Goal: Task Accomplishment & Management: Manage account settings

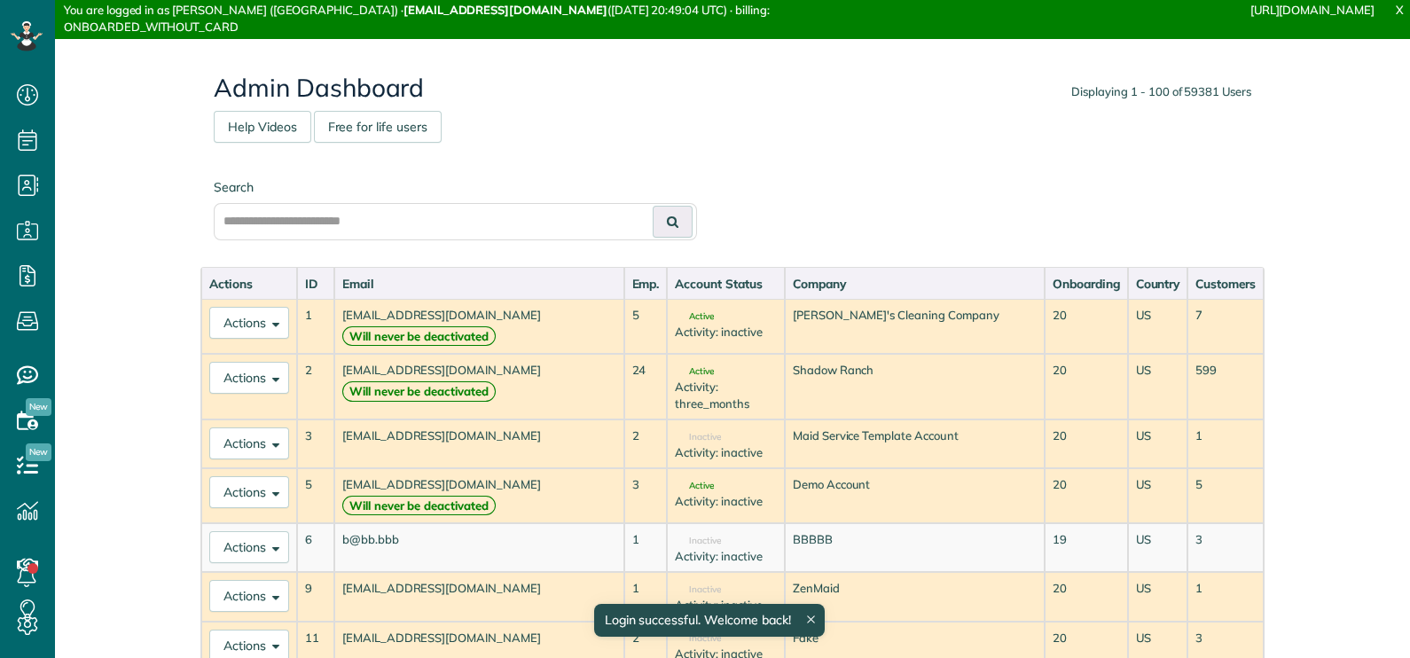
scroll to position [8, 8]
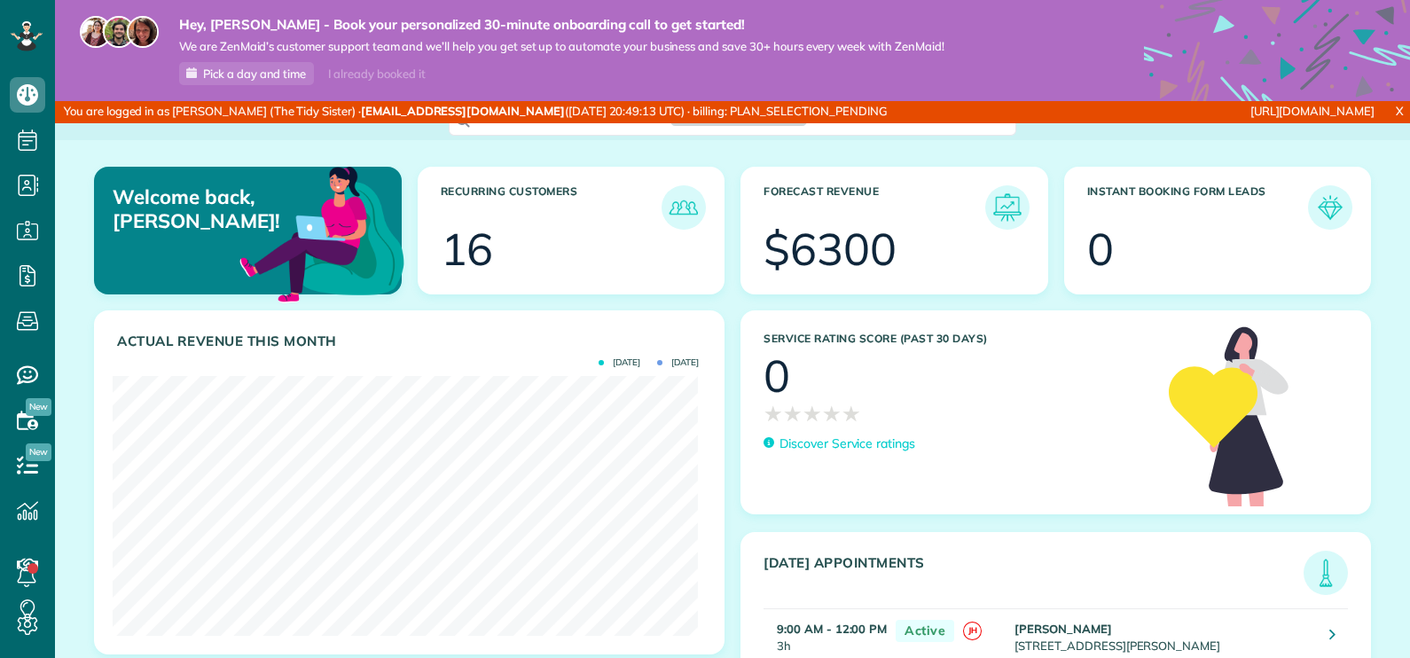
scroll to position [259, 584]
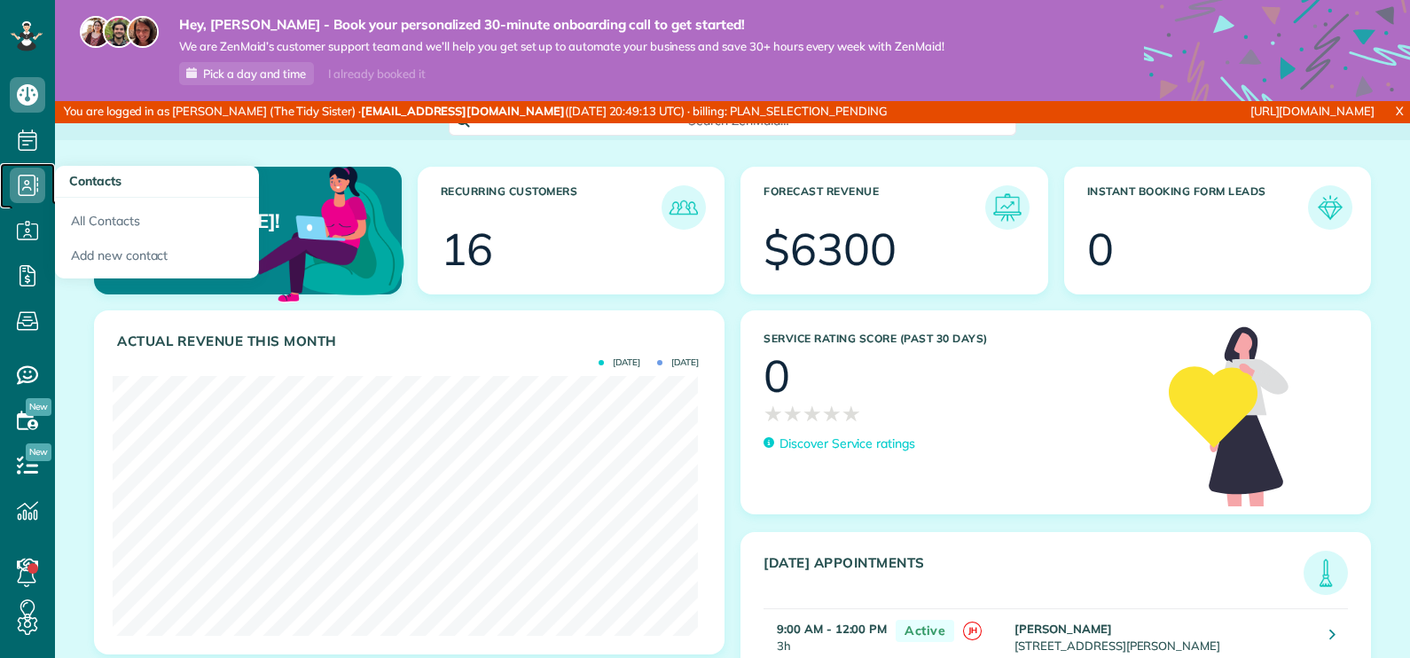
click at [20, 179] on icon at bounding box center [27, 185] width 35 height 35
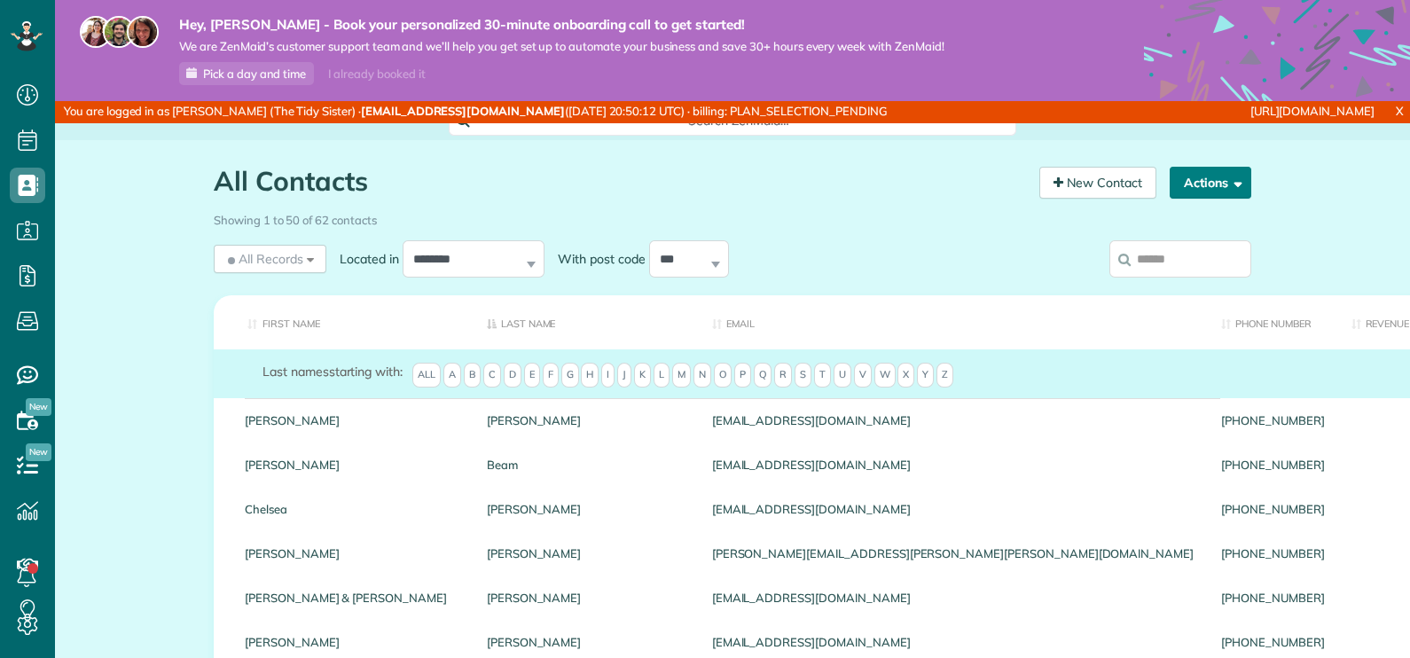
scroll to position [8, 8]
click at [1207, 180] on button "Actions" at bounding box center [1211, 183] width 82 height 32
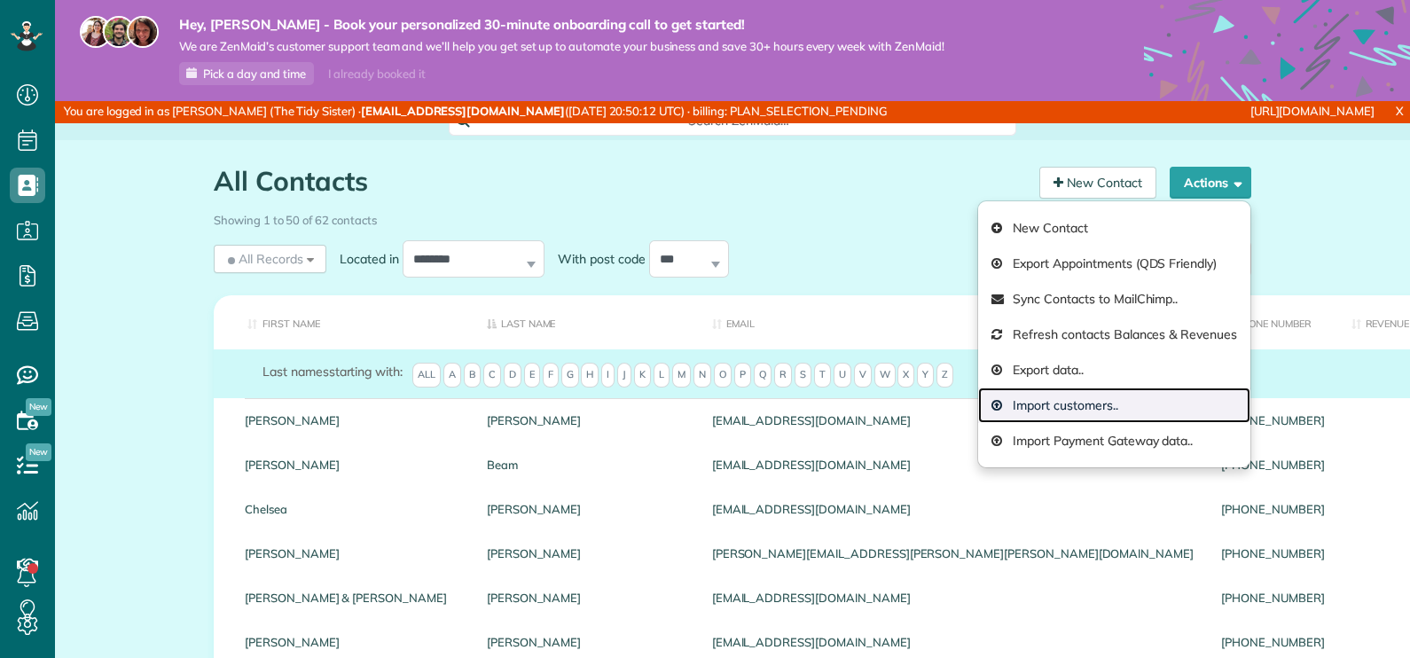
click at [1085, 398] on link "Import customers.." at bounding box center [1114, 404] width 272 height 35
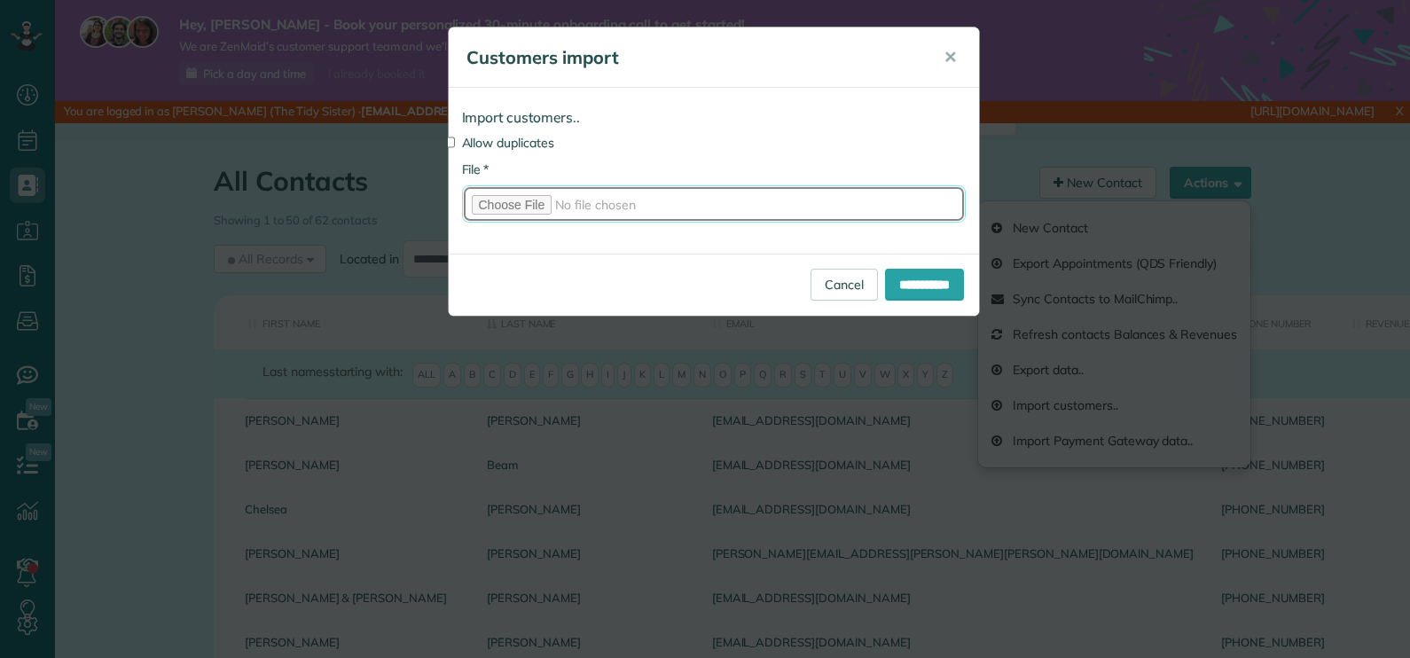
click at [536, 204] on input "* File" at bounding box center [714, 203] width 504 height 37
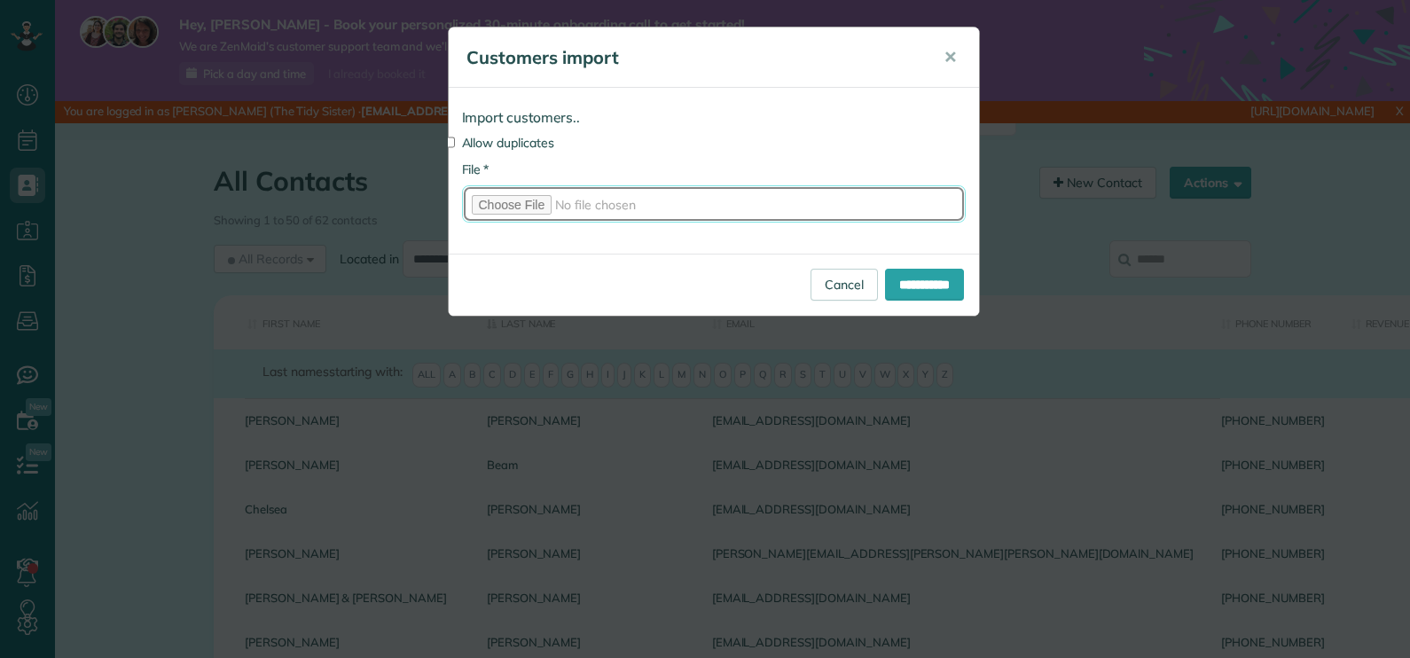
type input "**********"
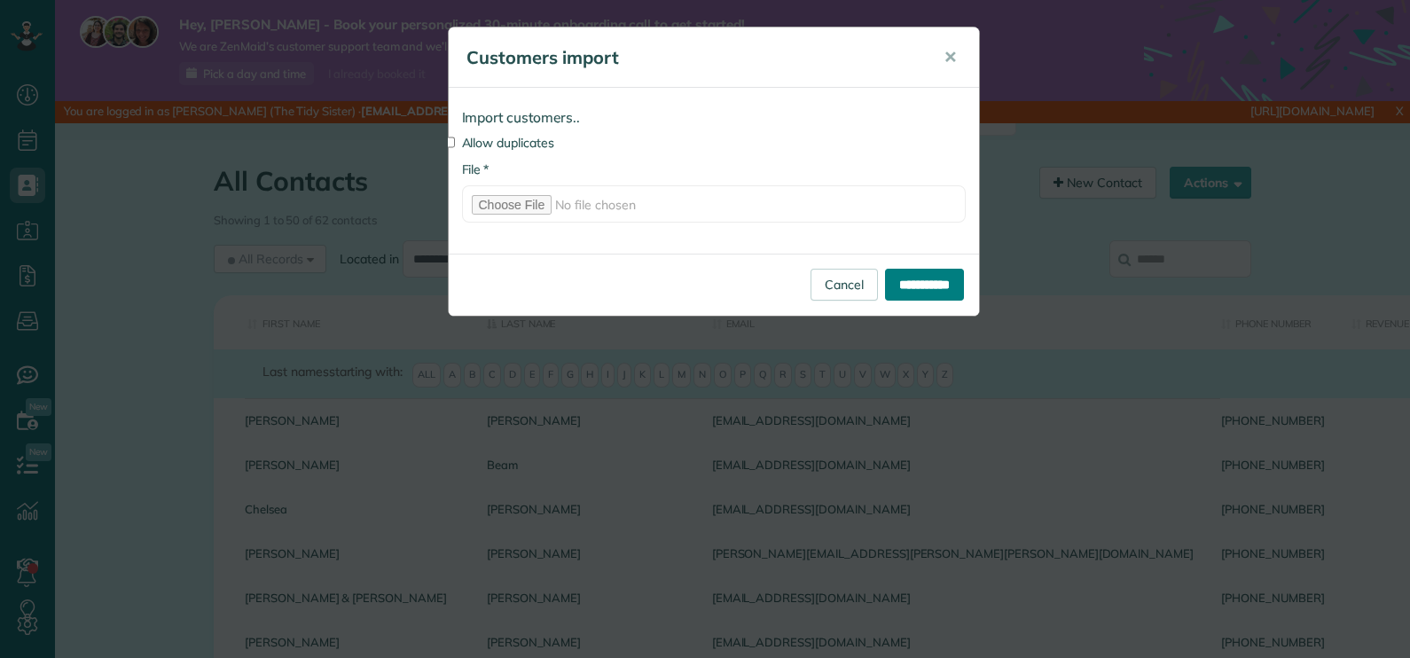
click at [933, 286] on input "**********" at bounding box center [924, 285] width 79 height 32
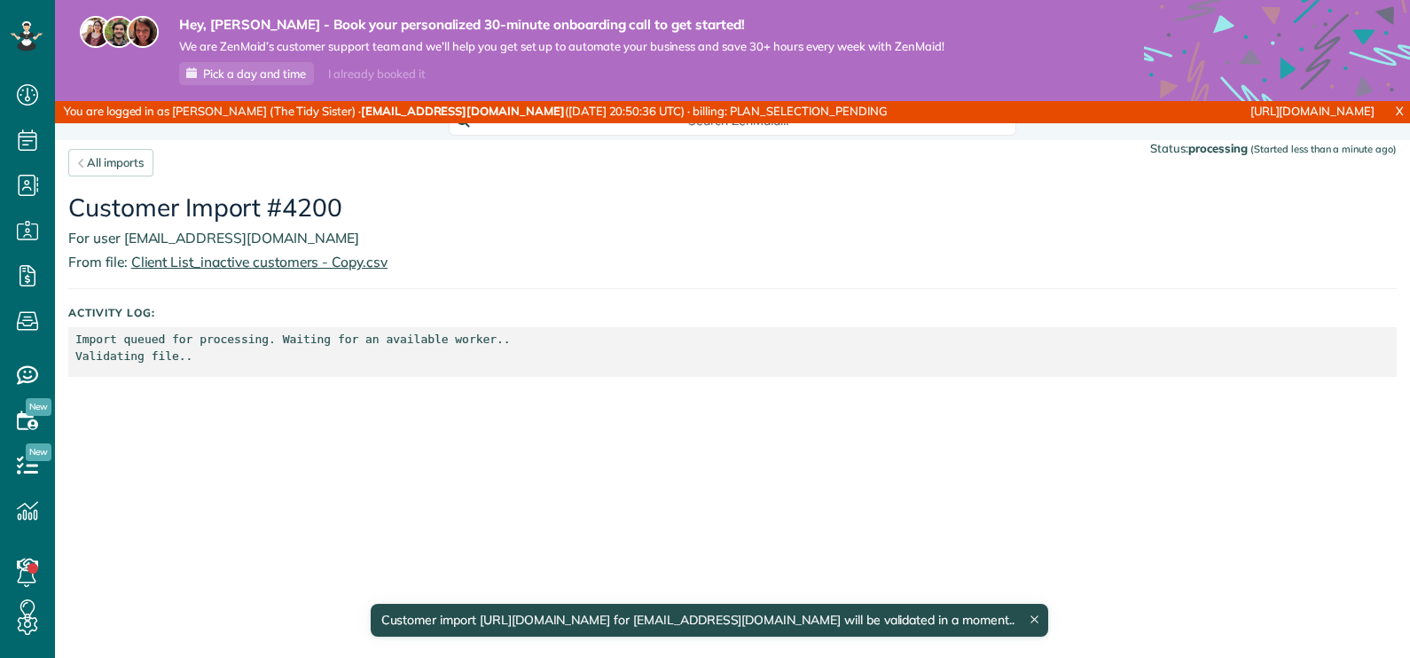
scroll to position [8, 8]
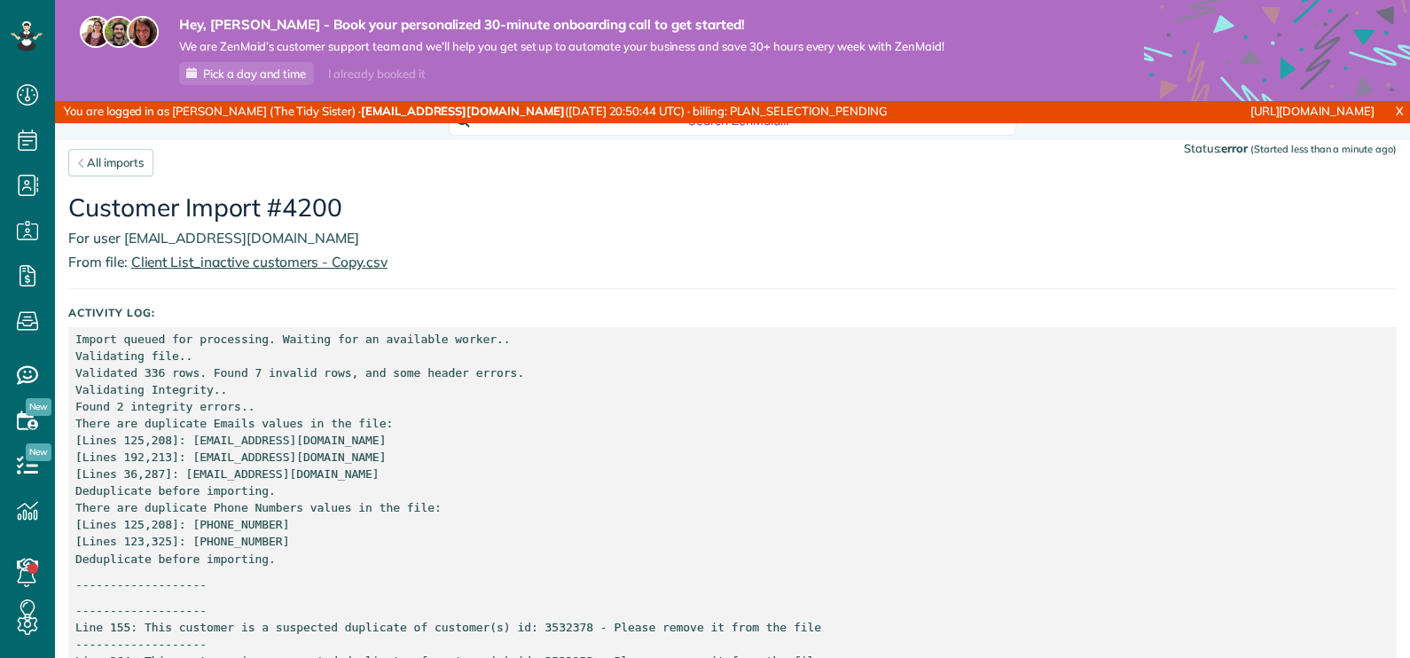
scroll to position [191, 0]
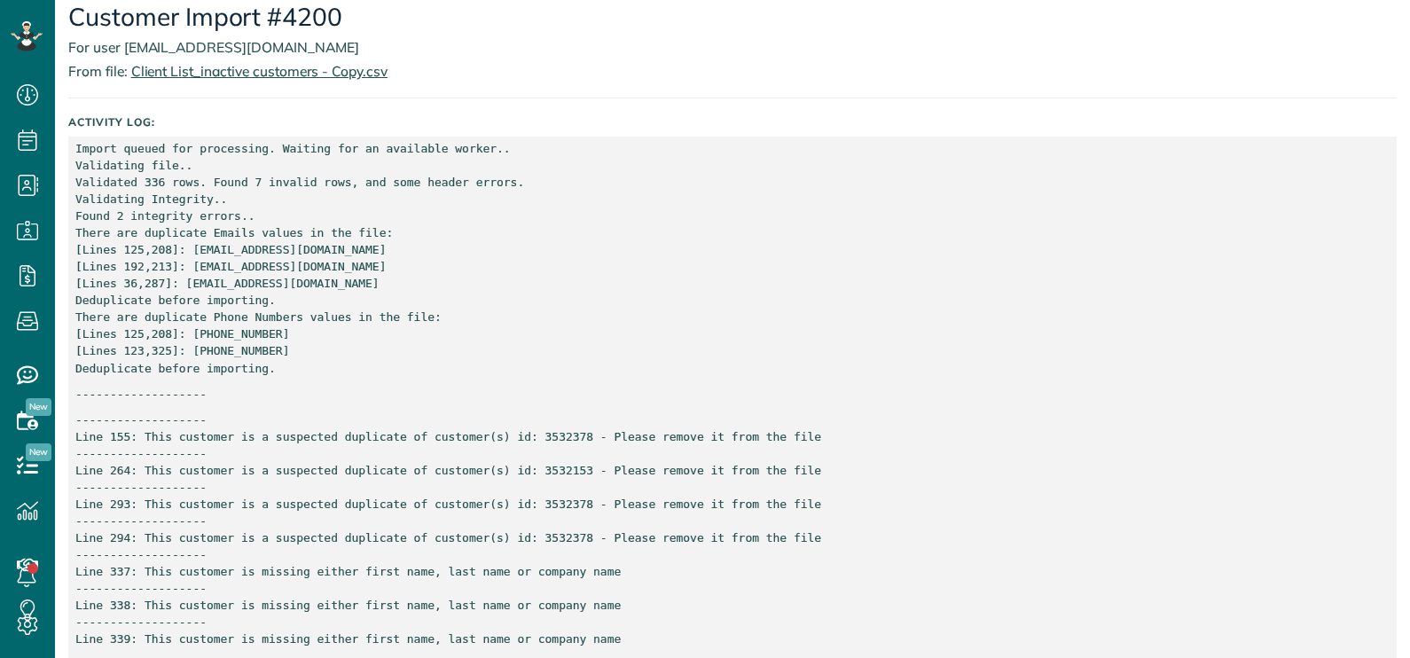
click at [235, 330] on p "Import queued for processing. Waiting for an available worker.. Validating file…" at bounding box center [732, 258] width 1314 height 237
copy p "15038557729"
drag, startPoint x: 184, startPoint y: 260, endPoint x: 301, endPoint y: 266, distance: 116.3
click at [301, 266] on p "Import queued for processing. Waiting for an available worker.. Validating file…" at bounding box center [732, 258] width 1314 height 237
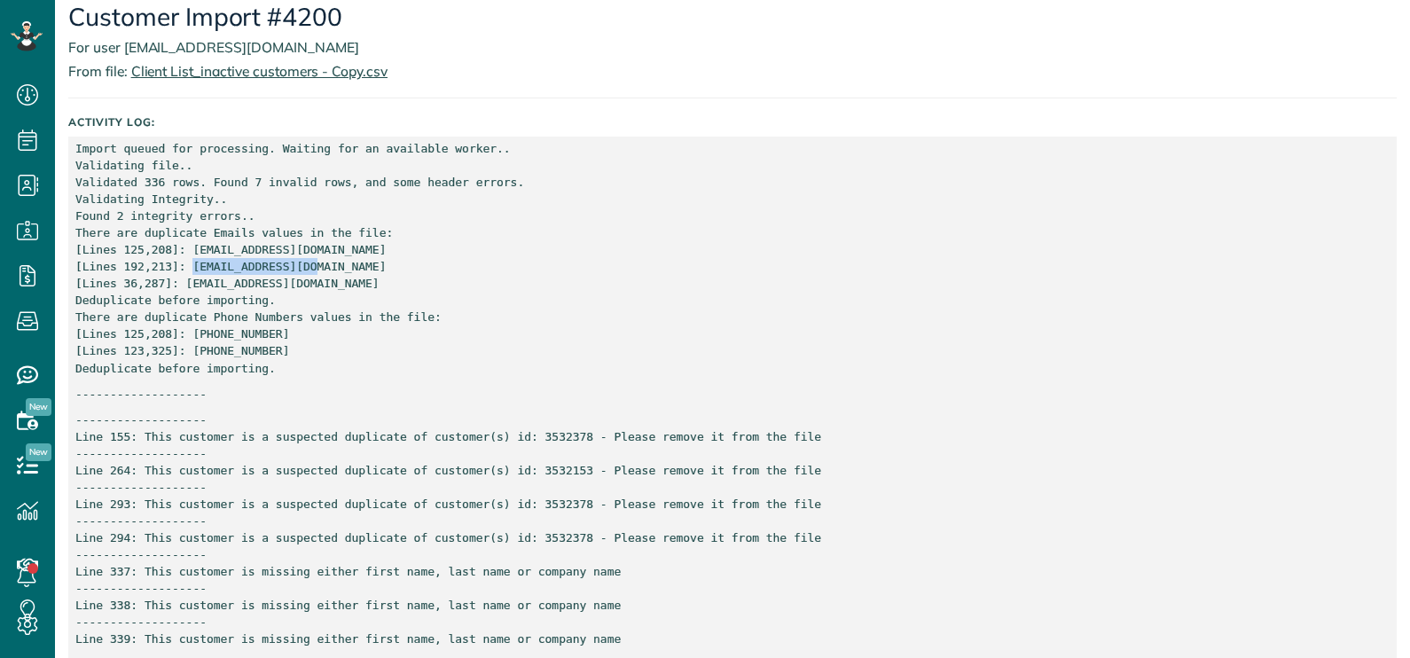
copy p "alisarae@gmail.com"
click at [217, 280] on p "Import queued for processing. Waiting for an available worker.. Validating file…" at bounding box center [732, 258] width 1314 height 237
drag, startPoint x: 217, startPoint y: 280, endPoint x: 173, endPoint y: 278, distance: 44.4
click at [173, 278] on p "Import queued for processing. Waiting for an available worker.. Validating file…" at bounding box center [732, 258] width 1314 height 237
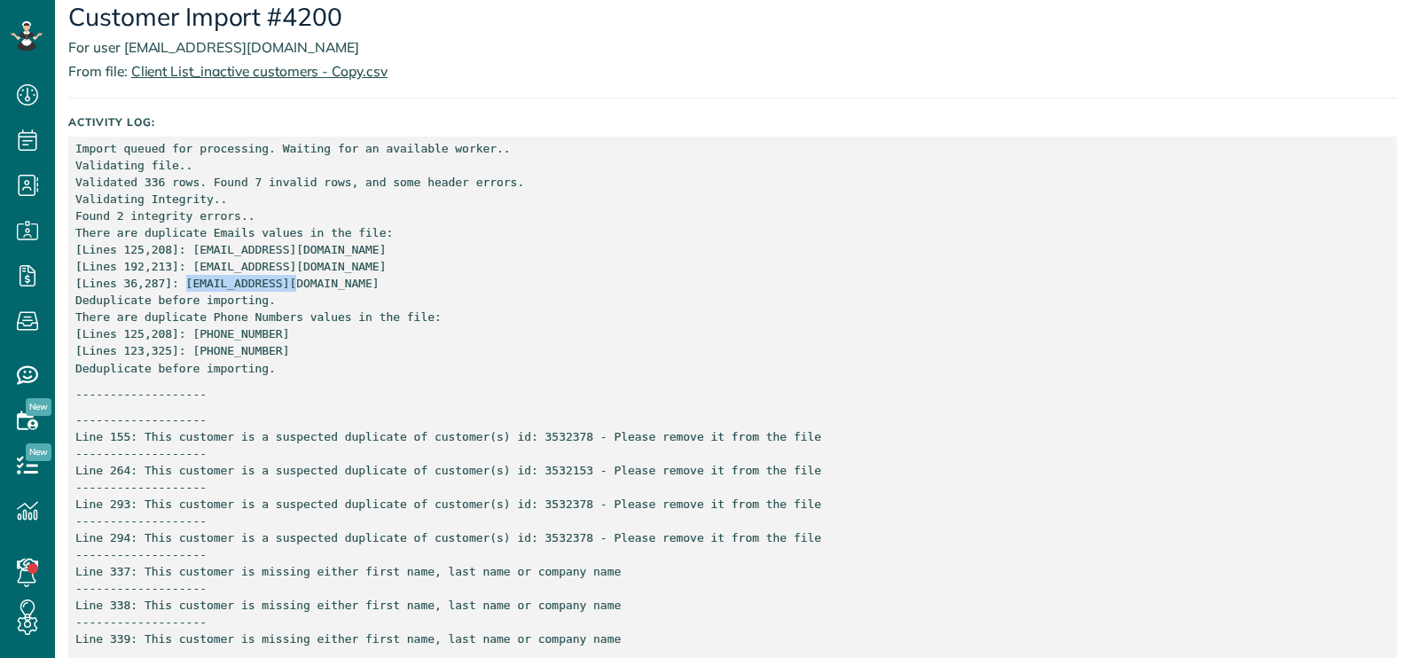
copy p "rhen18@gmail.com"
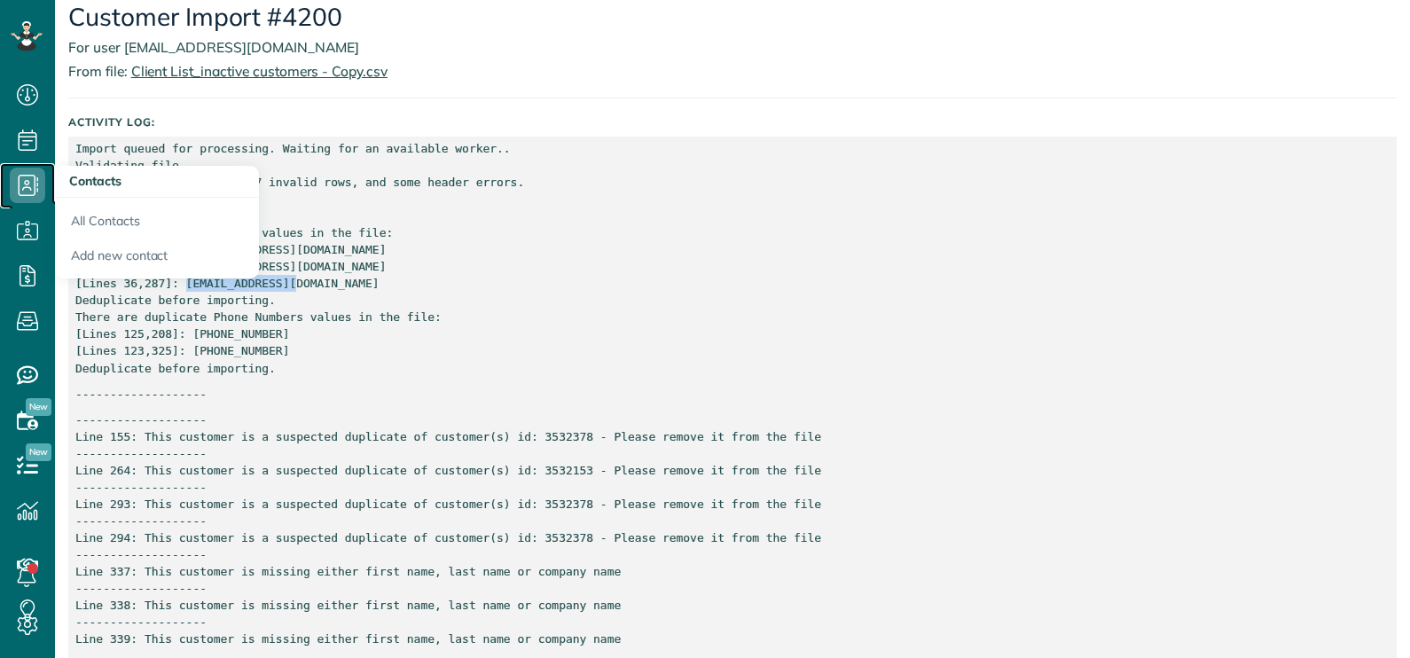
click at [27, 180] on use at bounding box center [29, 185] width 20 height 21
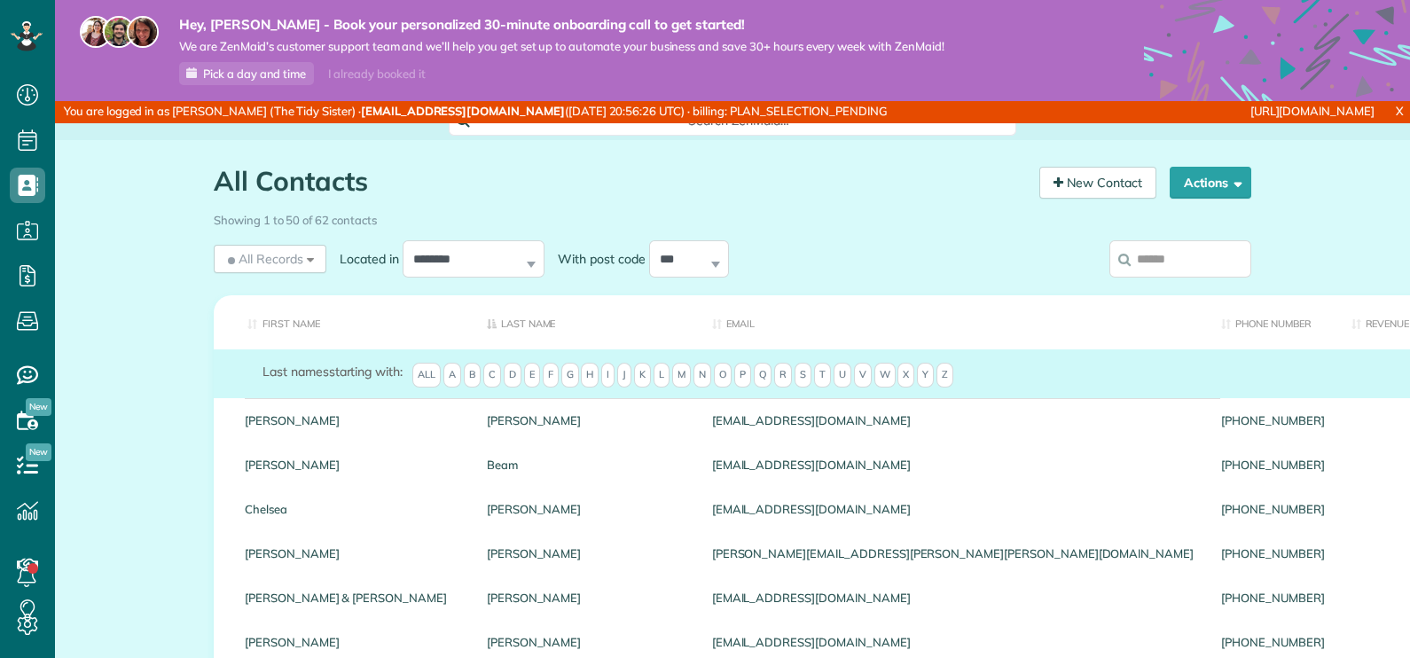
scroll to position [8, 8]
click at [1222, 174] on button "Actions" at bounding box center [1211, 183] width 82 height 32
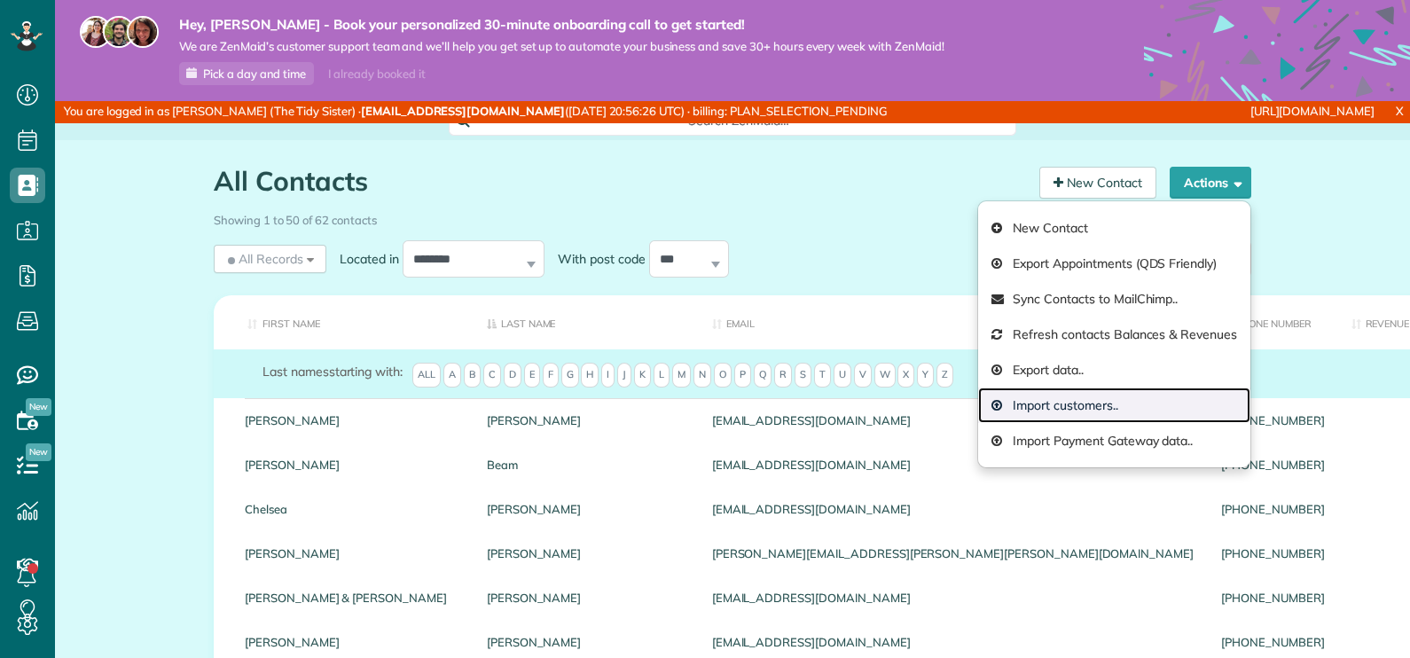
click at [1076, 407] on link "Import customers.." at bounding box center [1114, 404] width 272 height 35
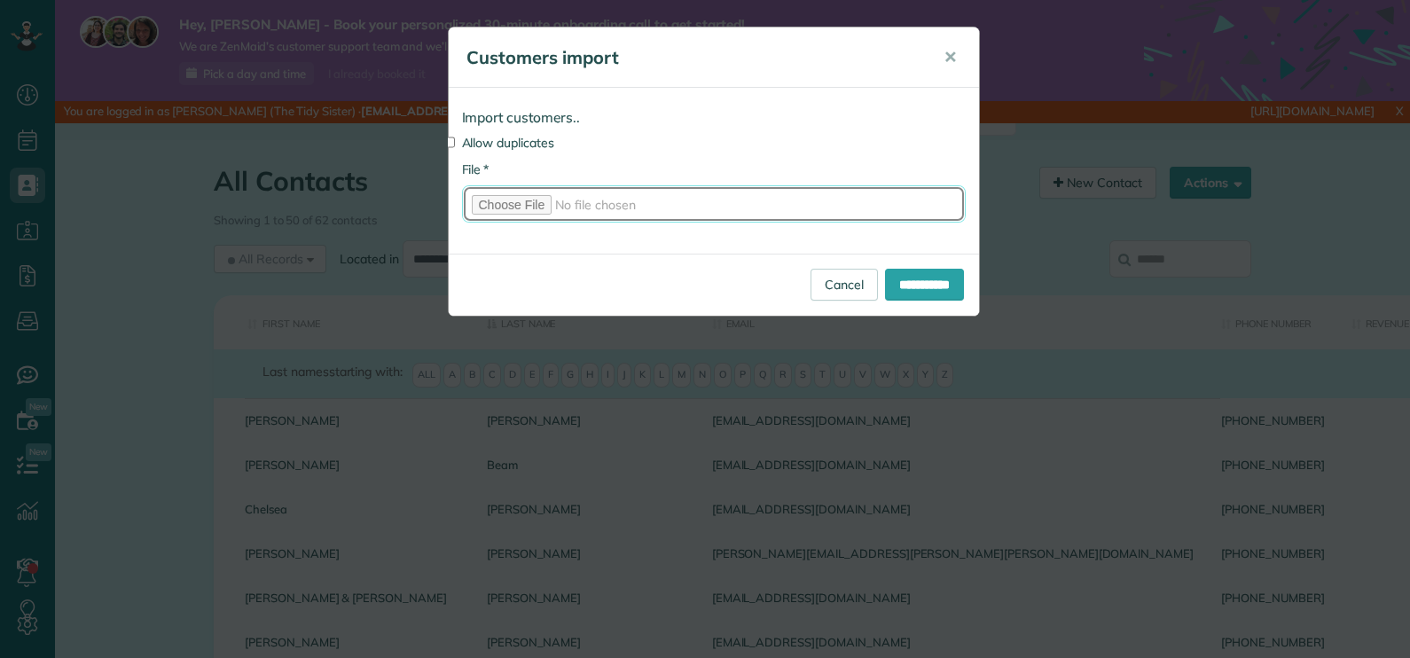
click at [521, 204] on input "* File" at bounding box center [714, 203] width 504 height 37
type input "**********"
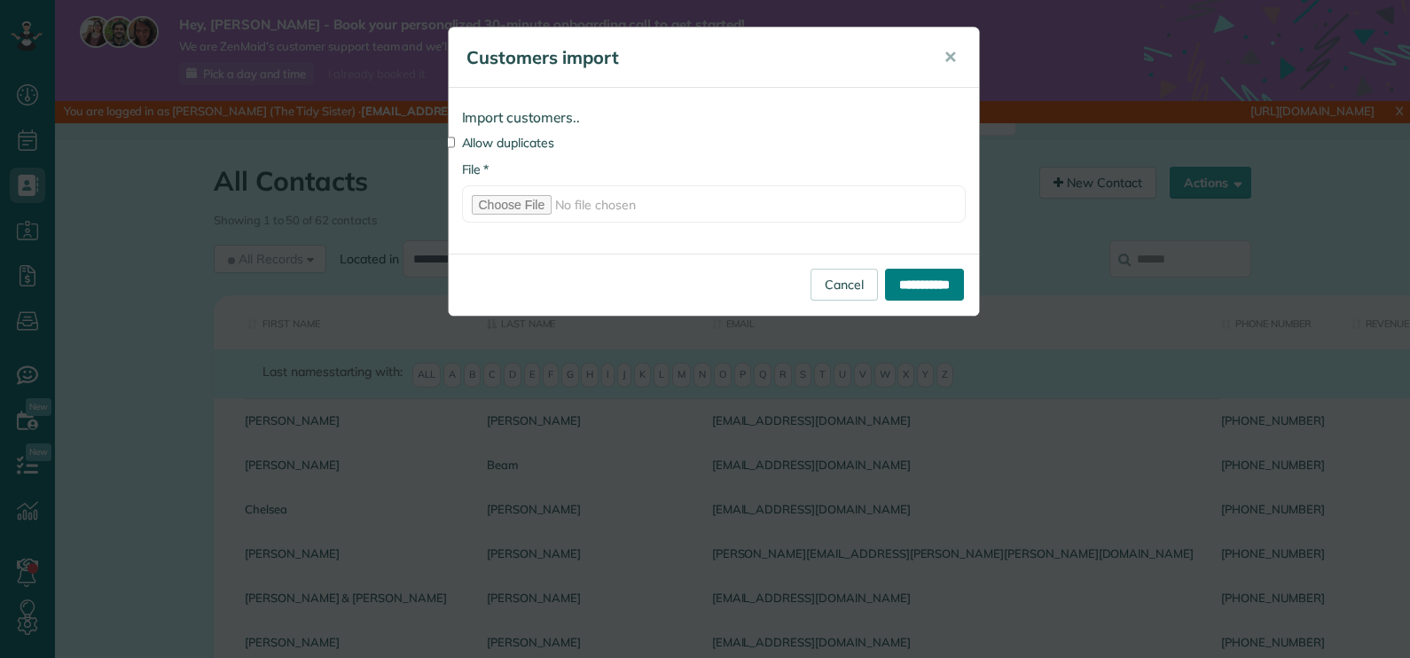
click at [927, 281] on input "**********" at bounding box center [924, 285] width 79 height 32
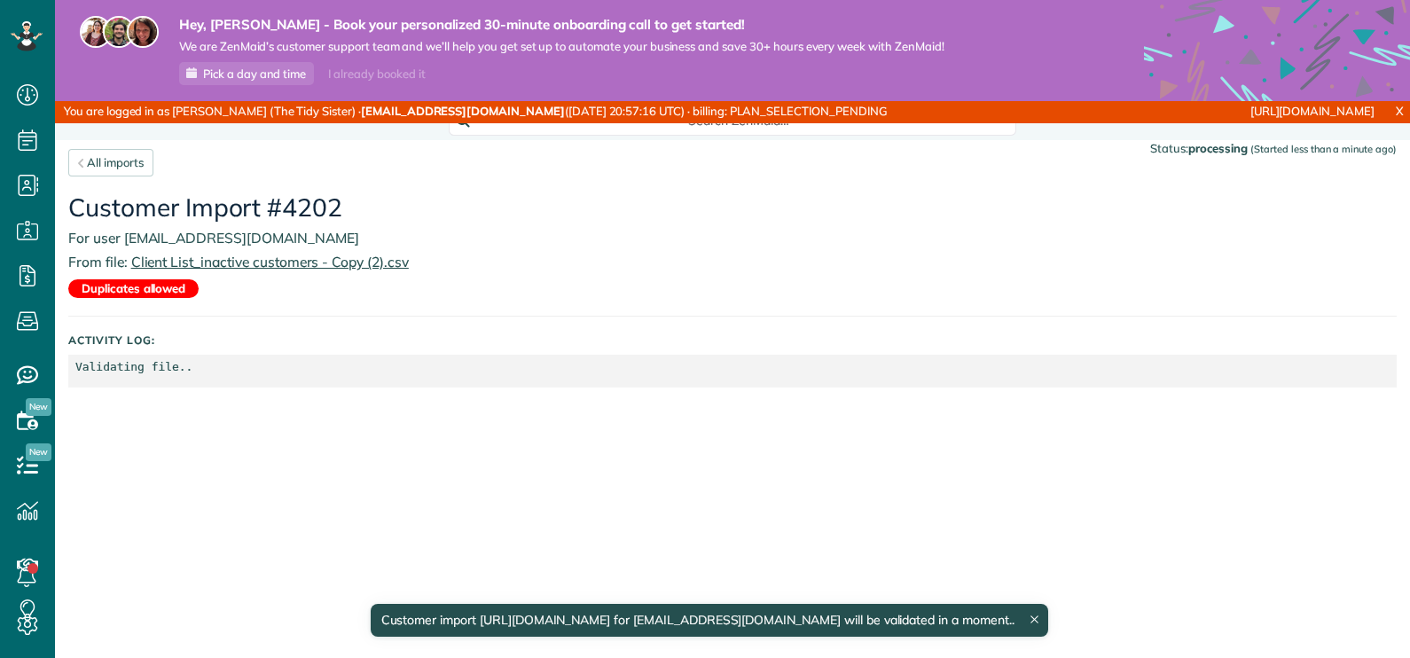
scroll to position [8, 8]
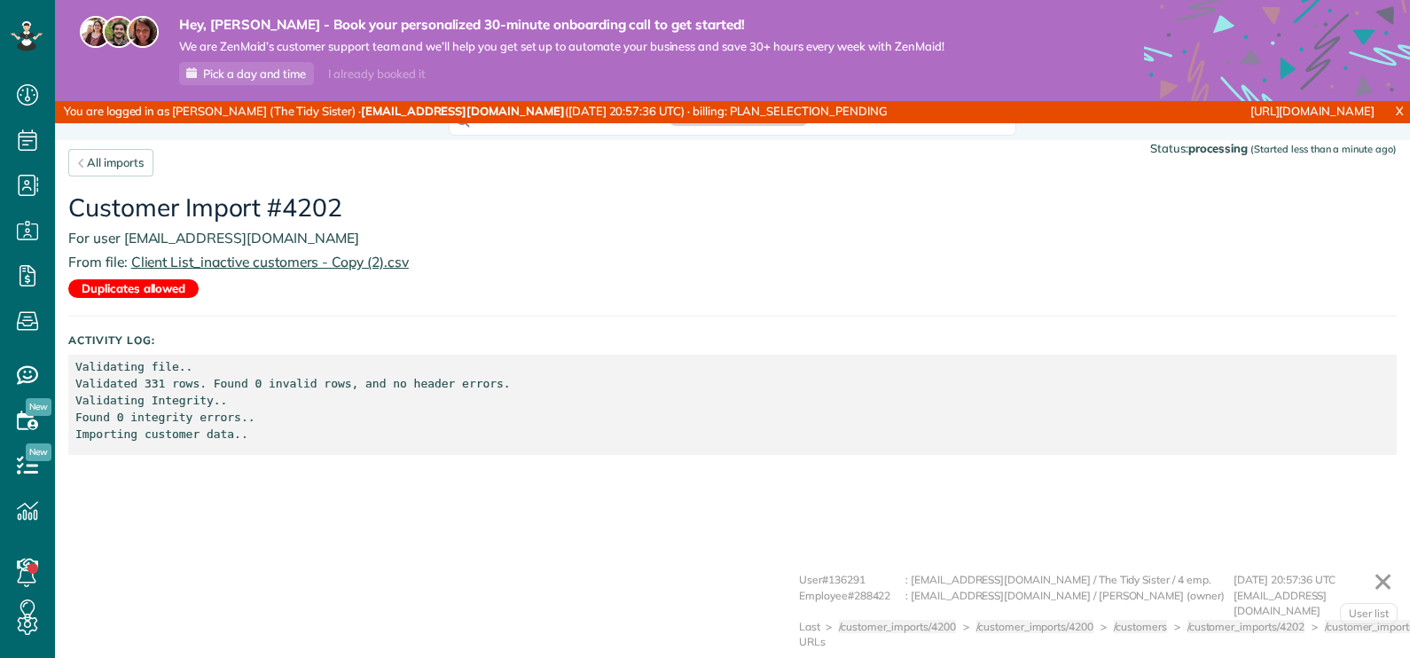
scroll to position [8, 8]
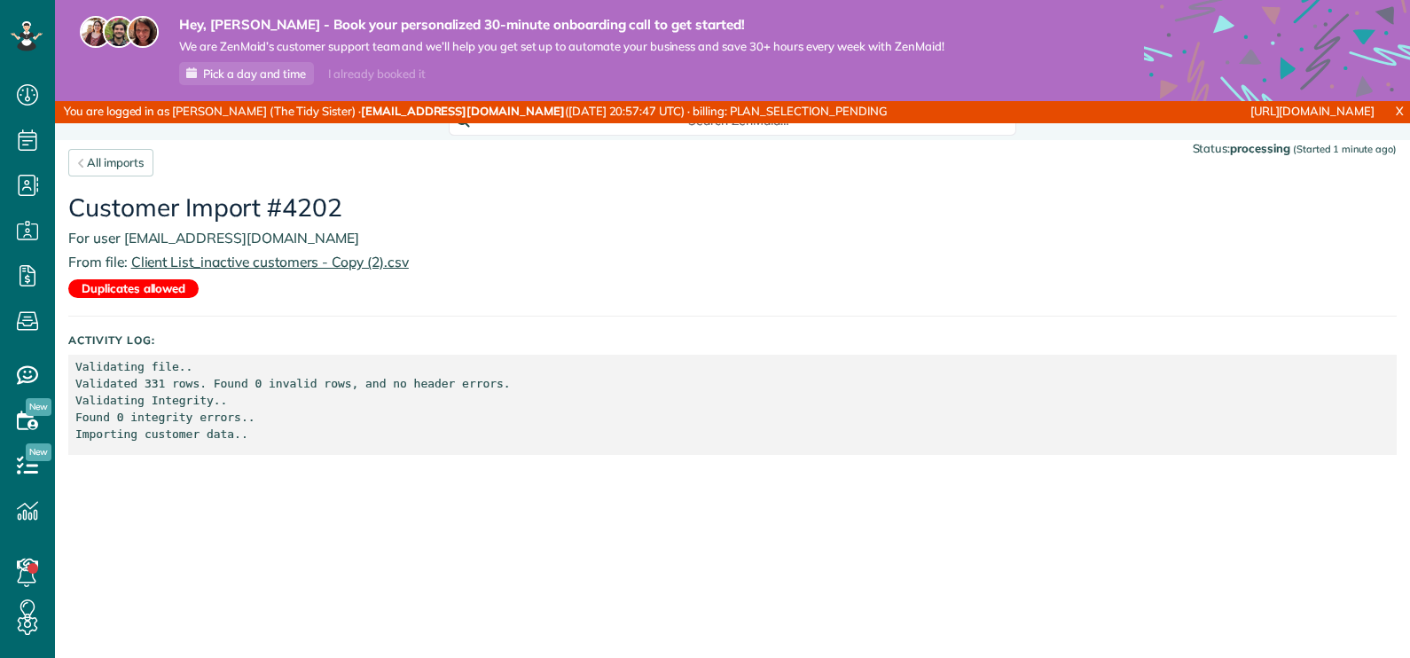
scroll to position [8, 8]
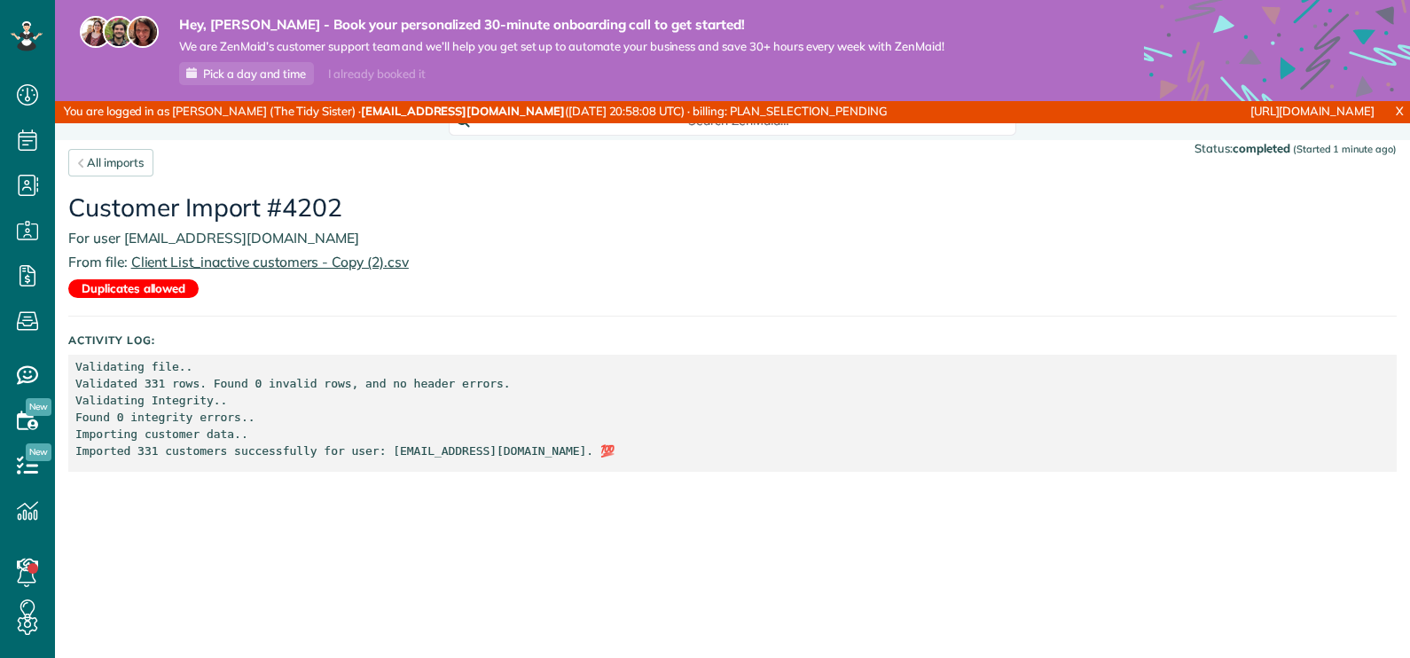
scroll to position [8, 8]
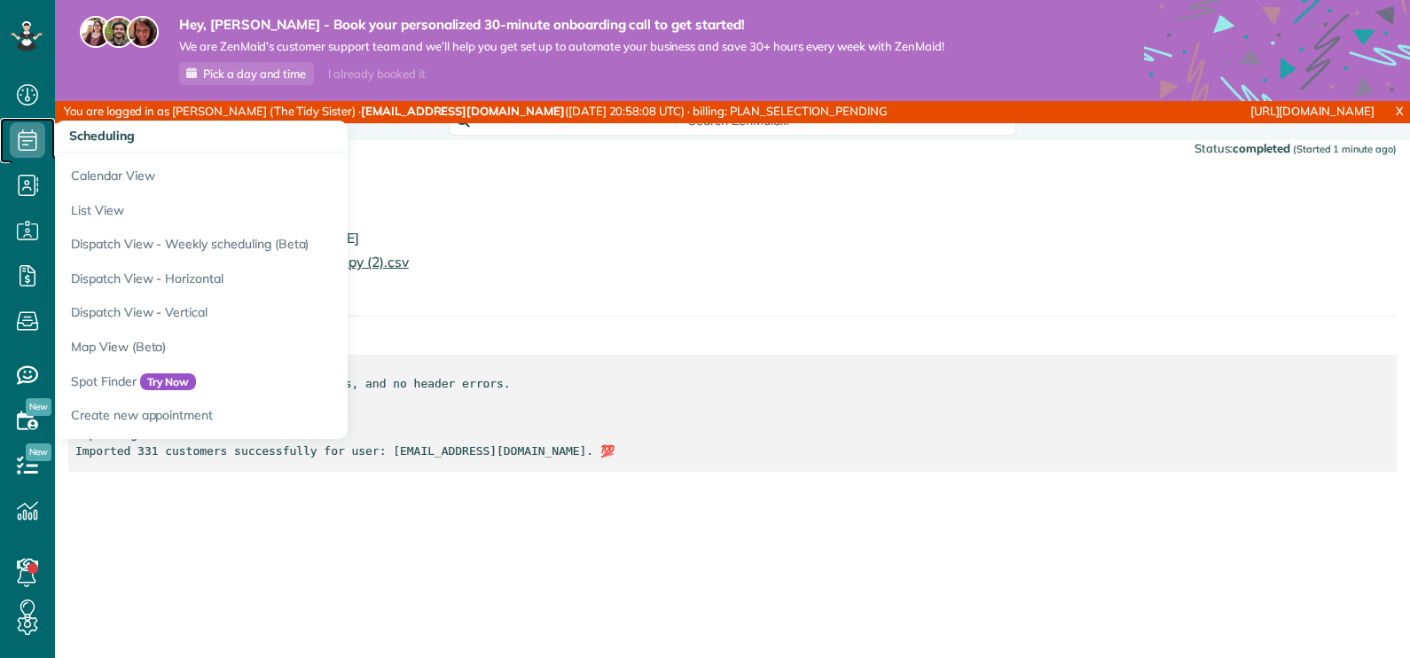
click at [31, 133] on icon at bounding box center [27, 139] width 35 height 35
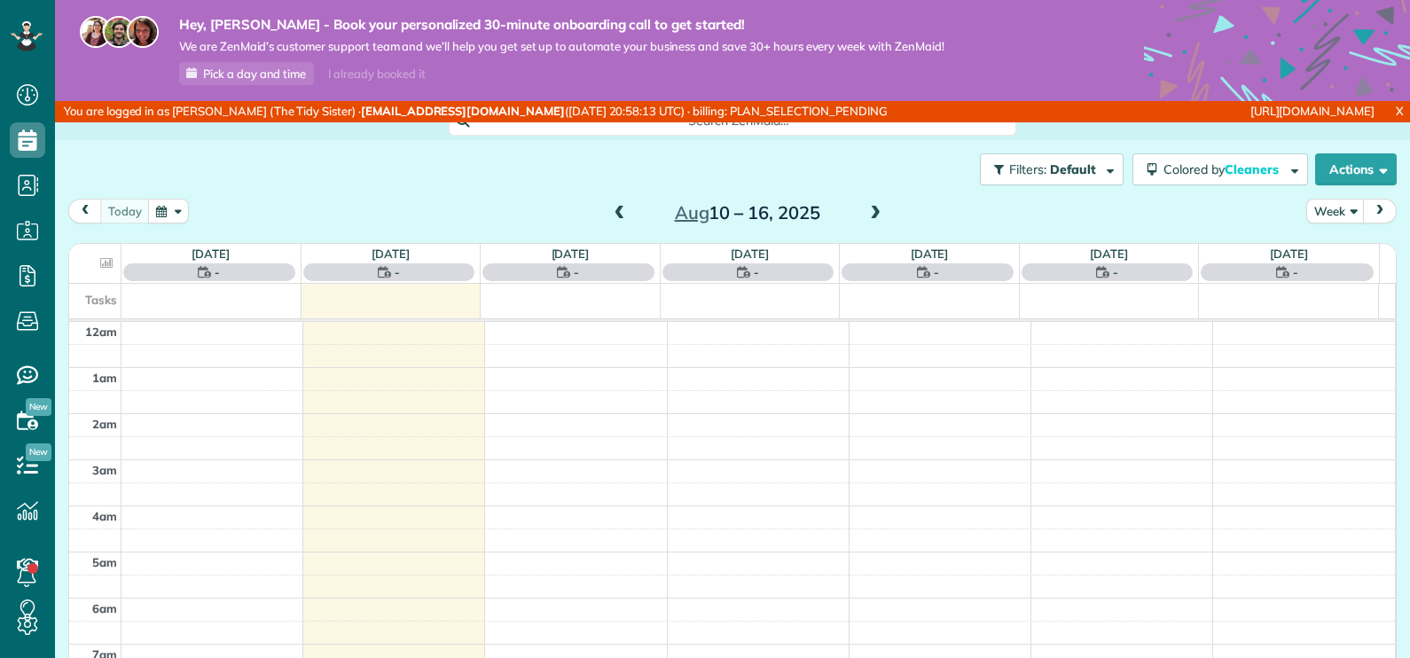
scroll to position [322, 0]
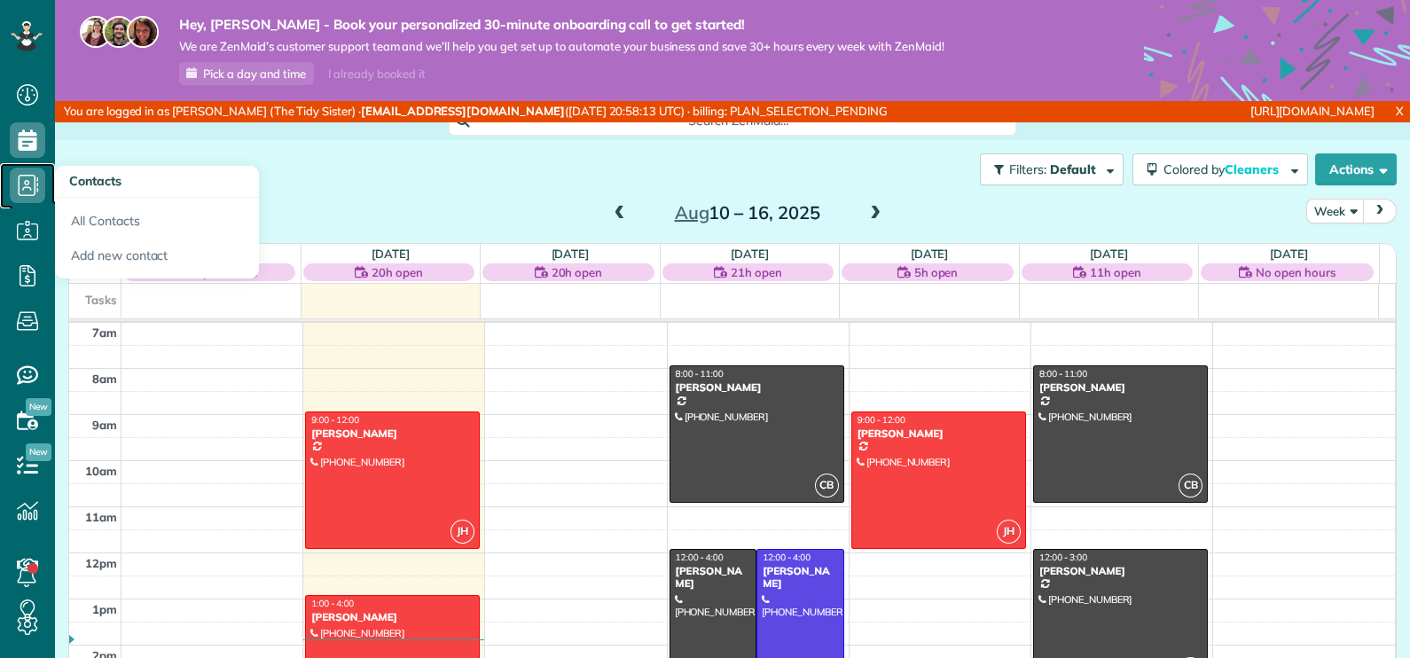
click at [23, 176] on use at bounding box center [29, 185] width 20 height 21
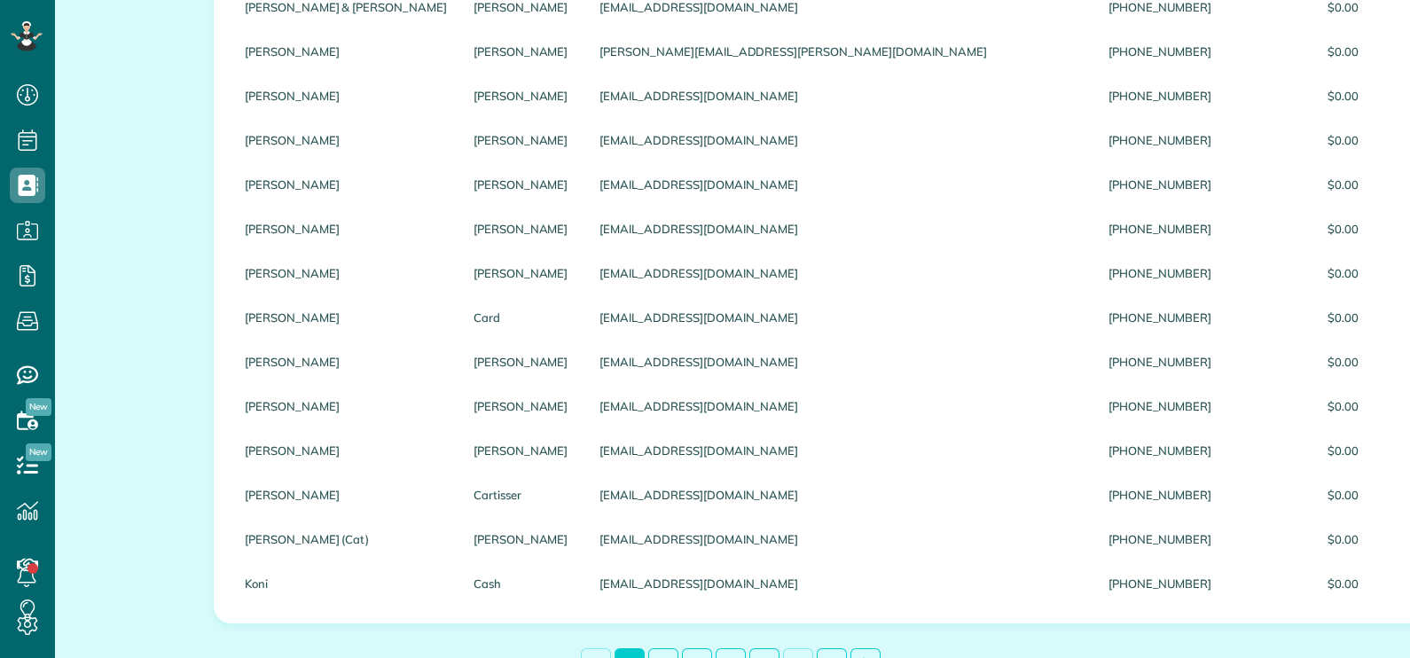
scroll to position [2054, 0]
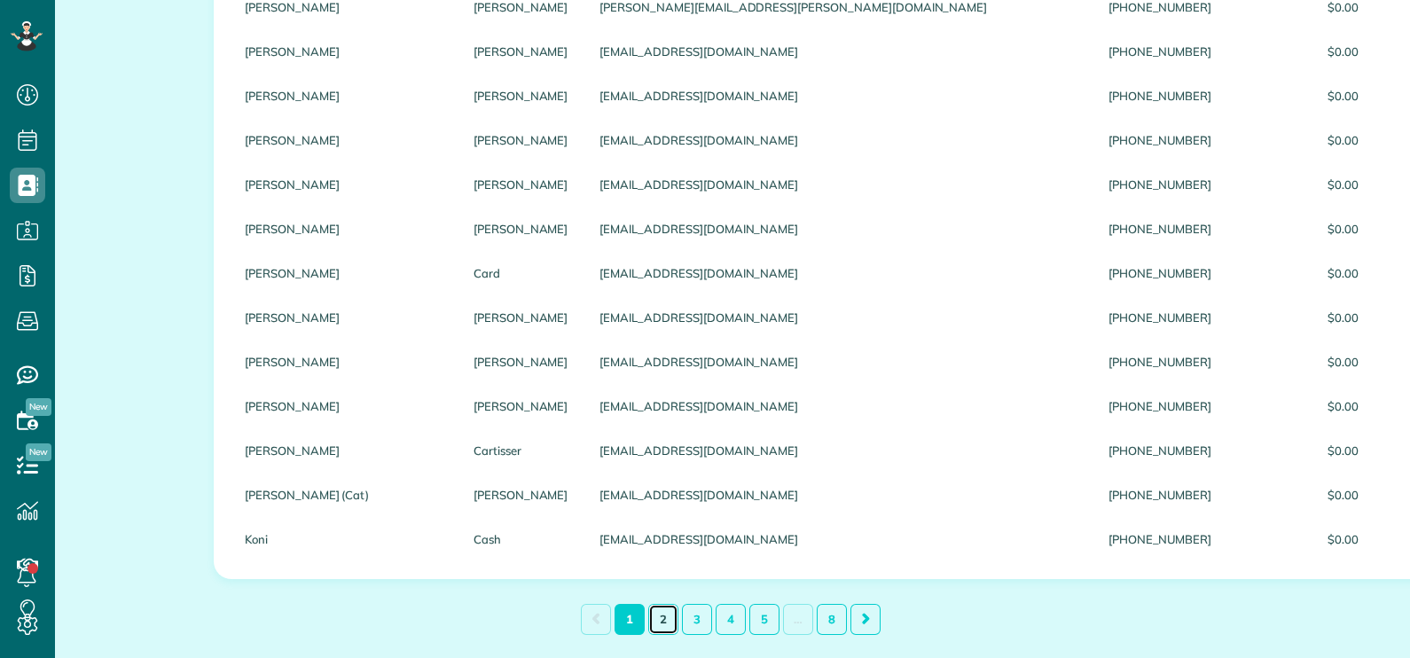
click at [652, 607] on link "2" at bounding box center [663, 619] width 30 height 31
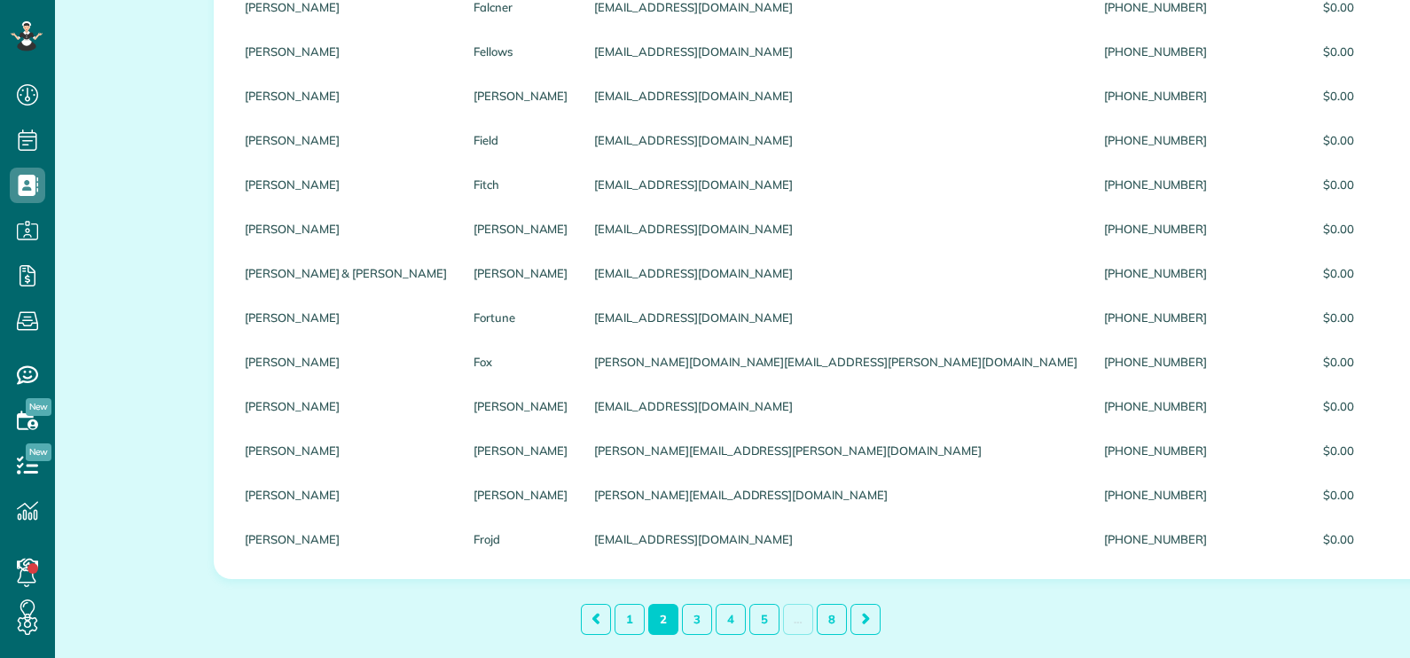
click at [649, 617] on link "2" at bounding box center [663, 619] width 30 height 31
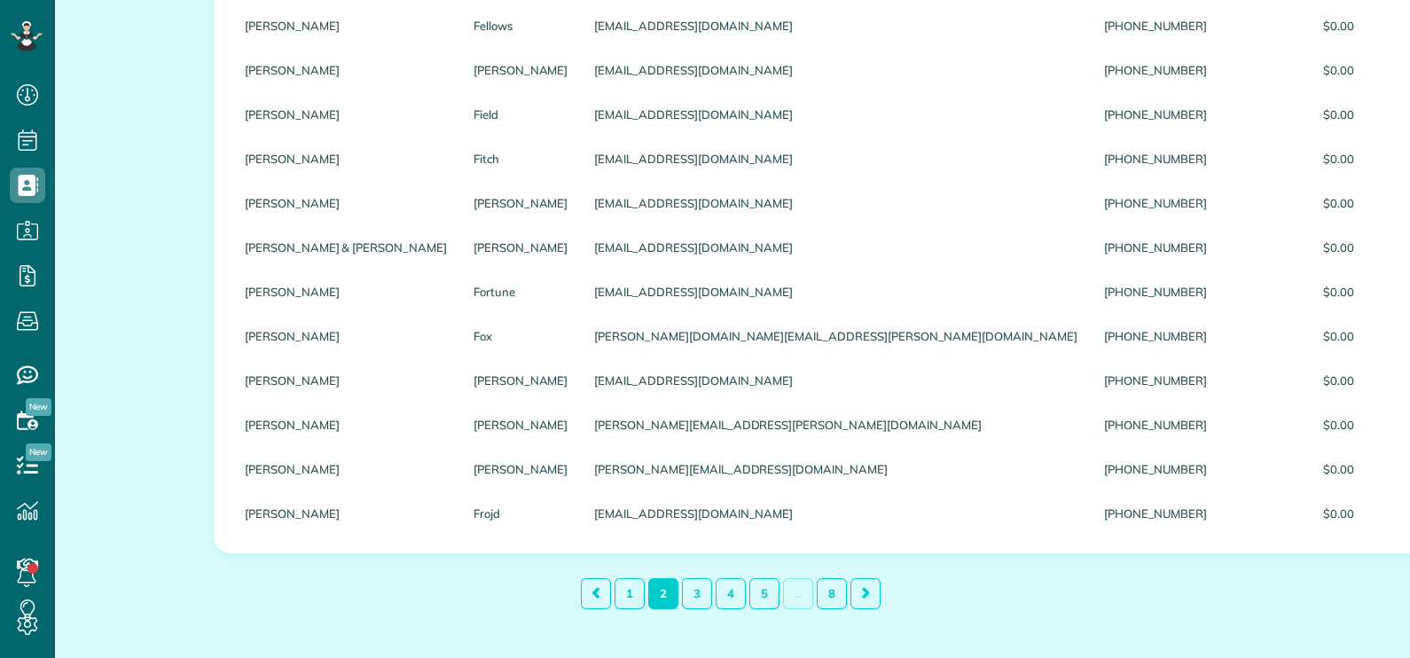
scroll to position [2098, 0]
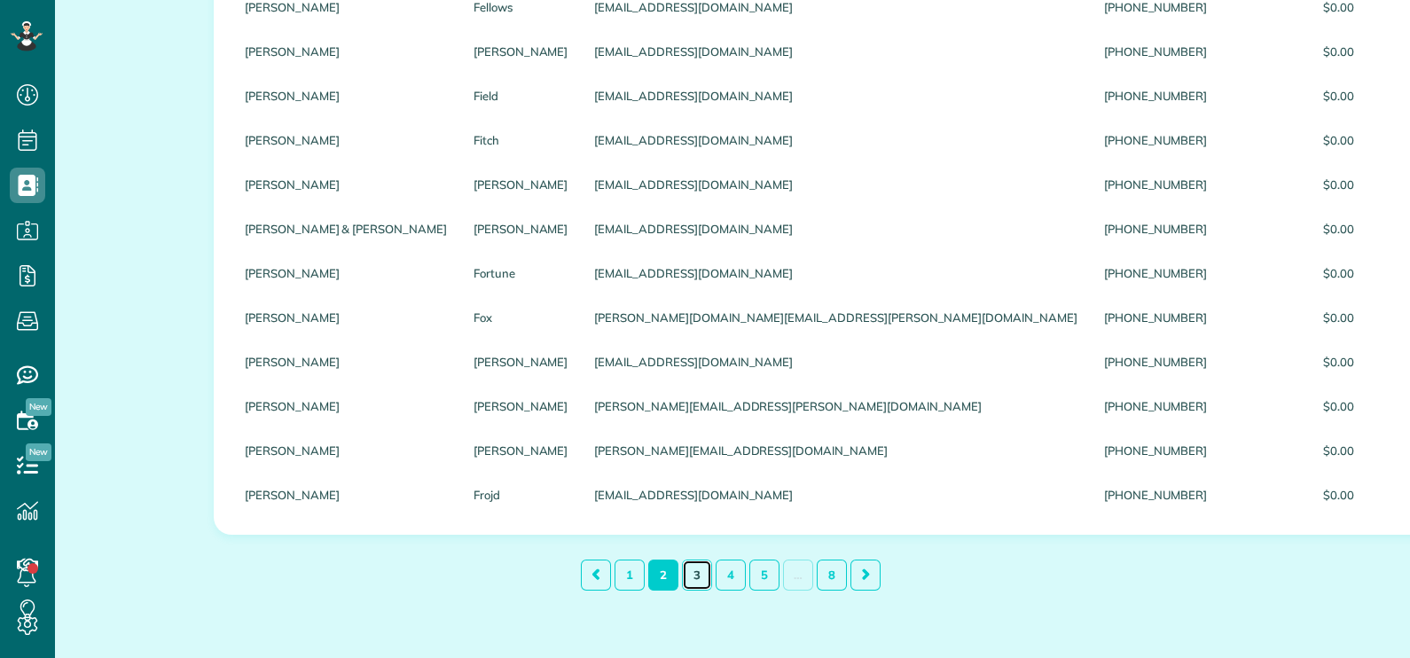
click at [682, 570] on link "3" at bounding box center [697, 575] width 30 height 31
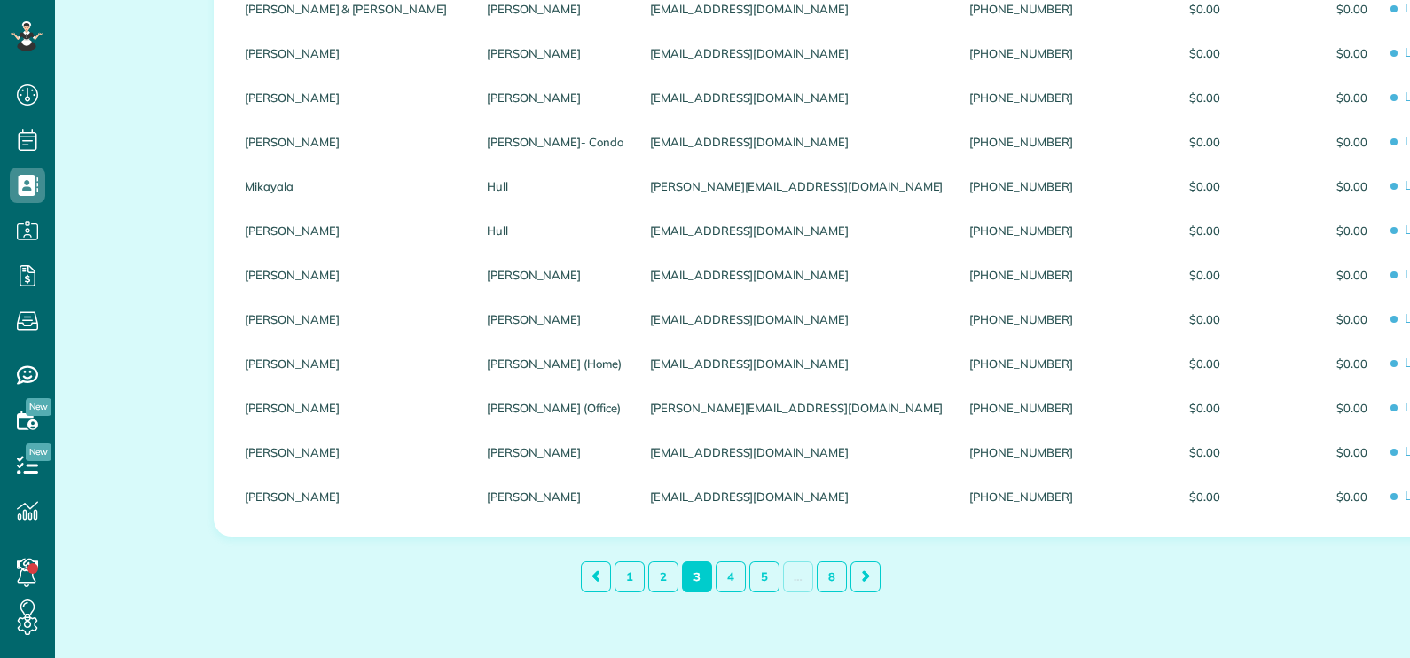
scroll to position [2141, 0]
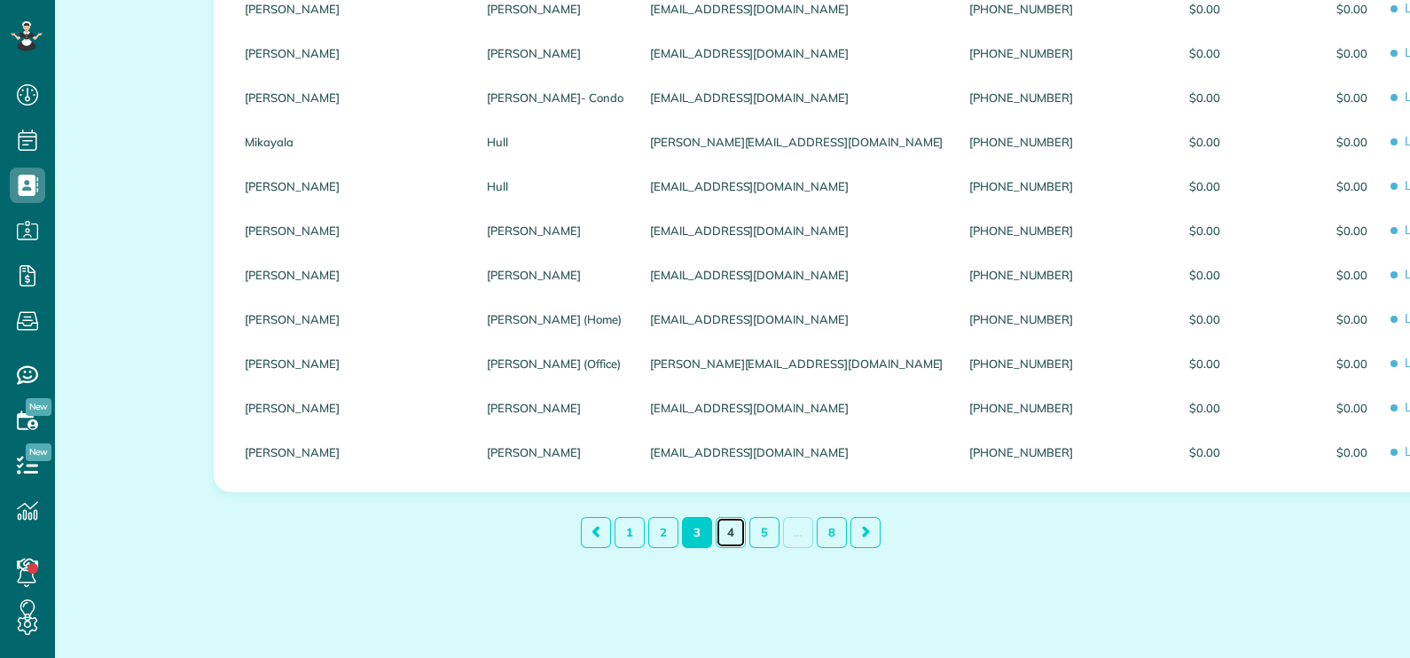
click at [726, 536] on link "4" at bounding box center [731, 532] width 30 height 31
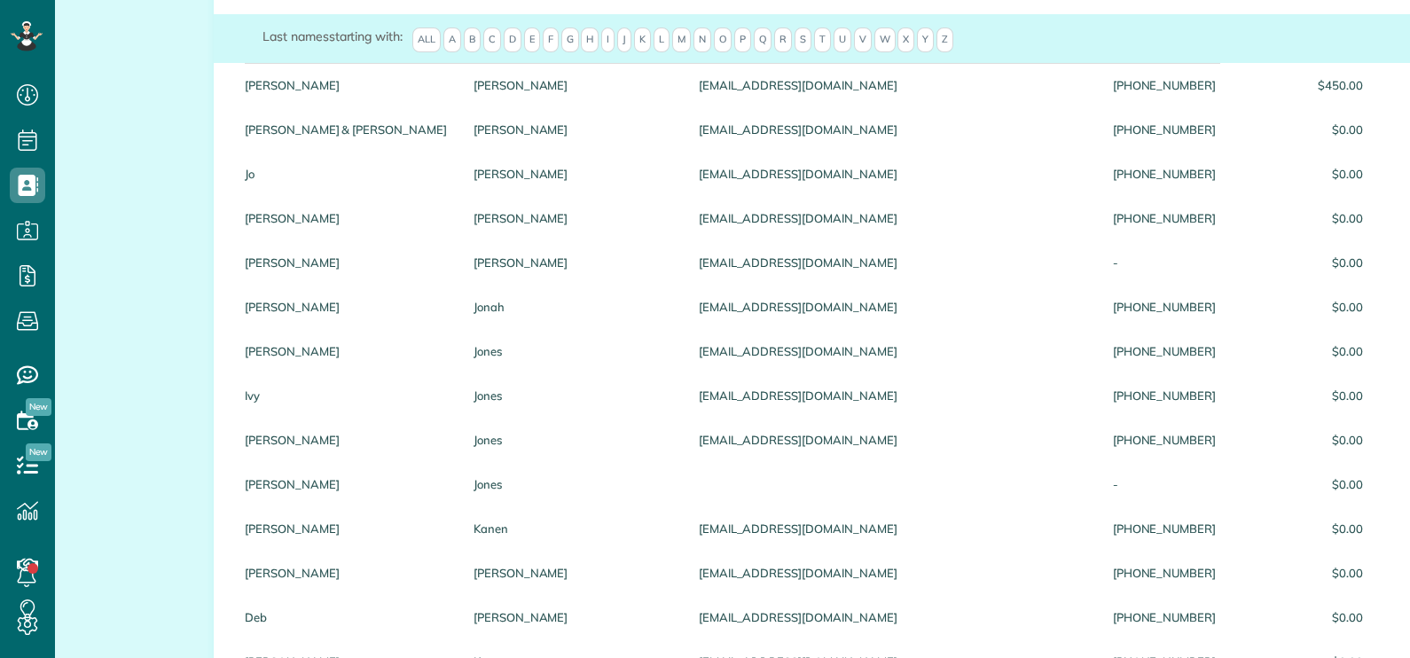
scroll to position [323, 0]
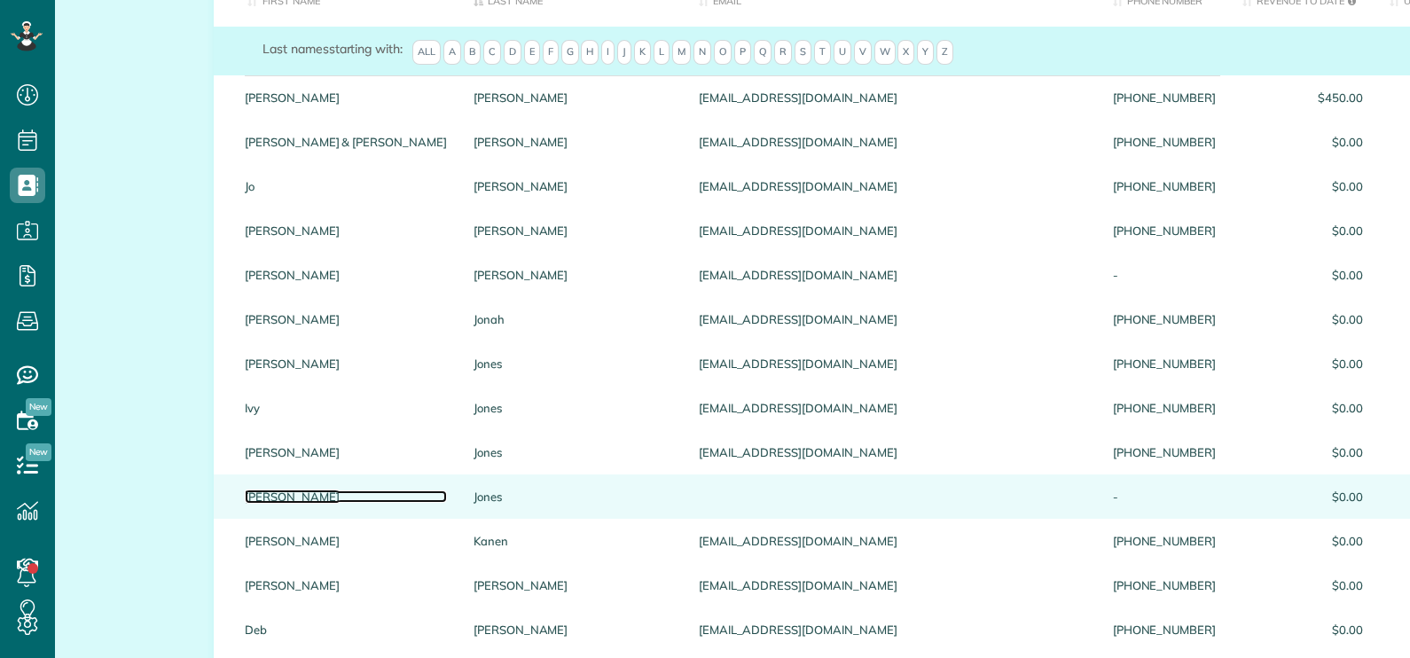
click at [293, 495] on link "Dayna" at bounding box center [346, 496] width 202 height 12
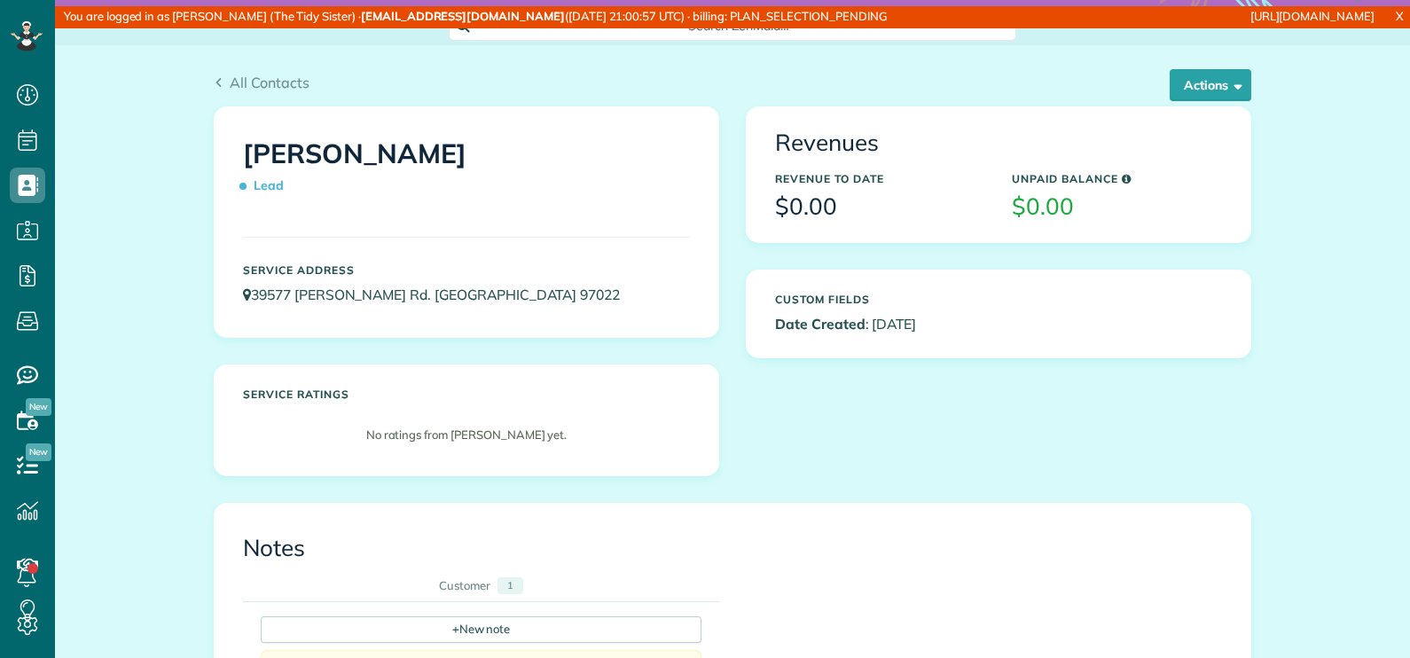
scroll to position [133, 0]
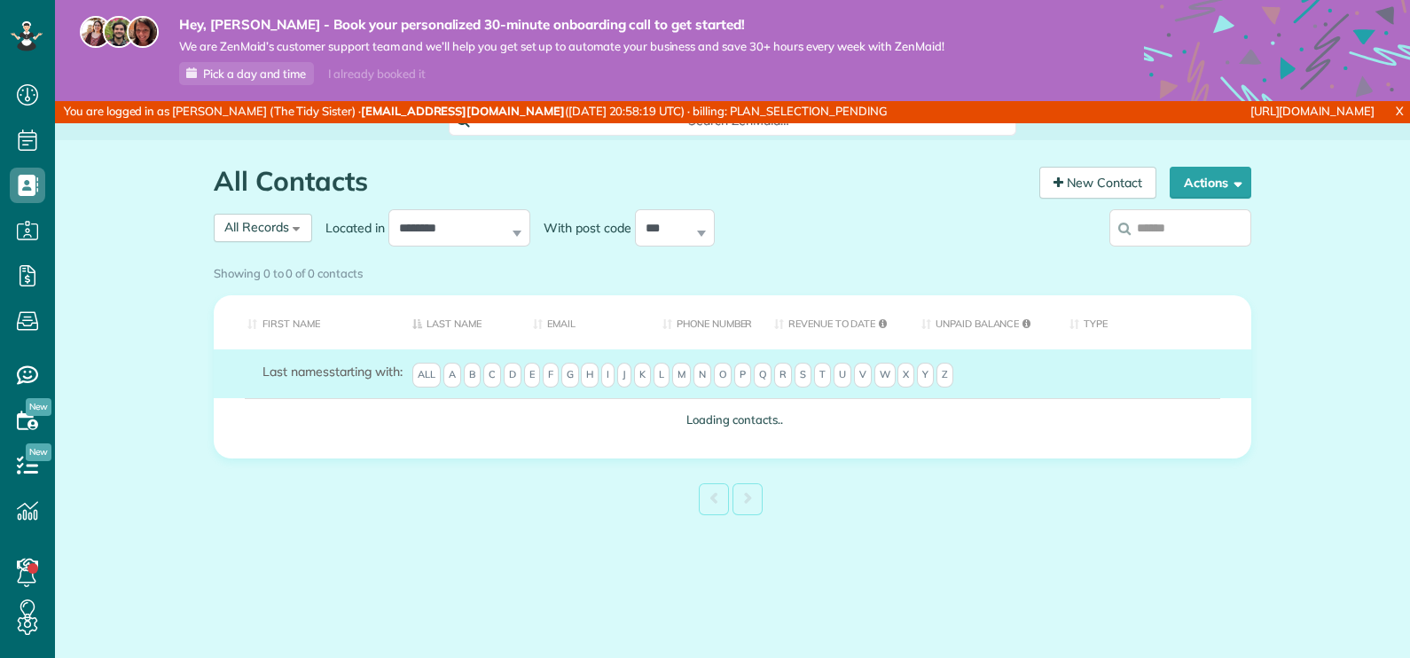
scroll to position [8, 8]
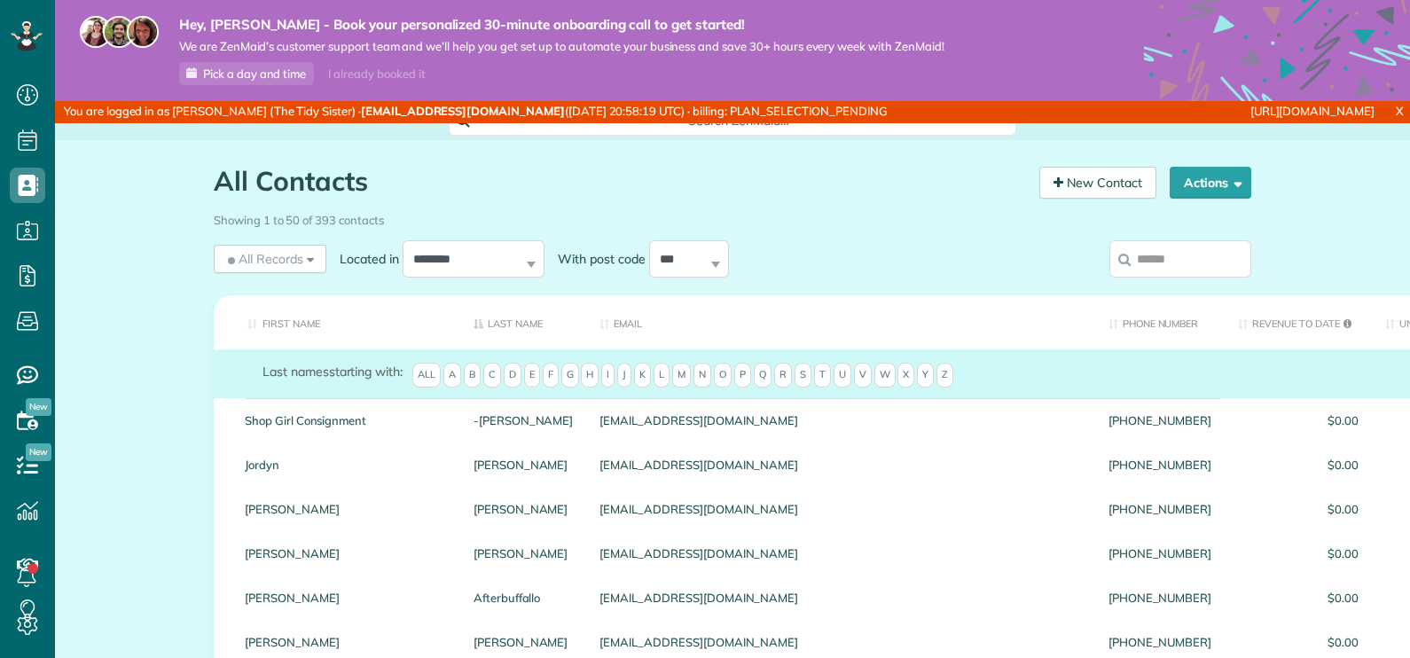
click at [620, 372] on span "J" at bounding box center [624, 375] width 14 height 25
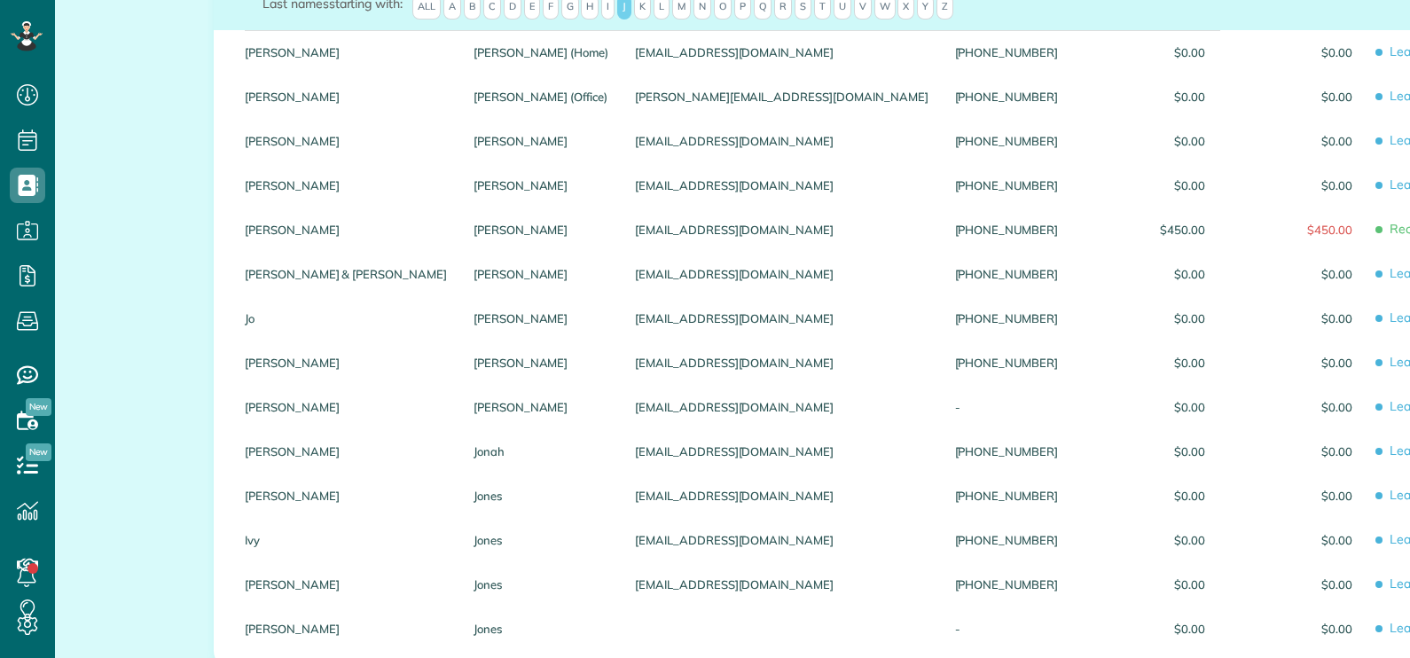
scroll to position [398, 0]
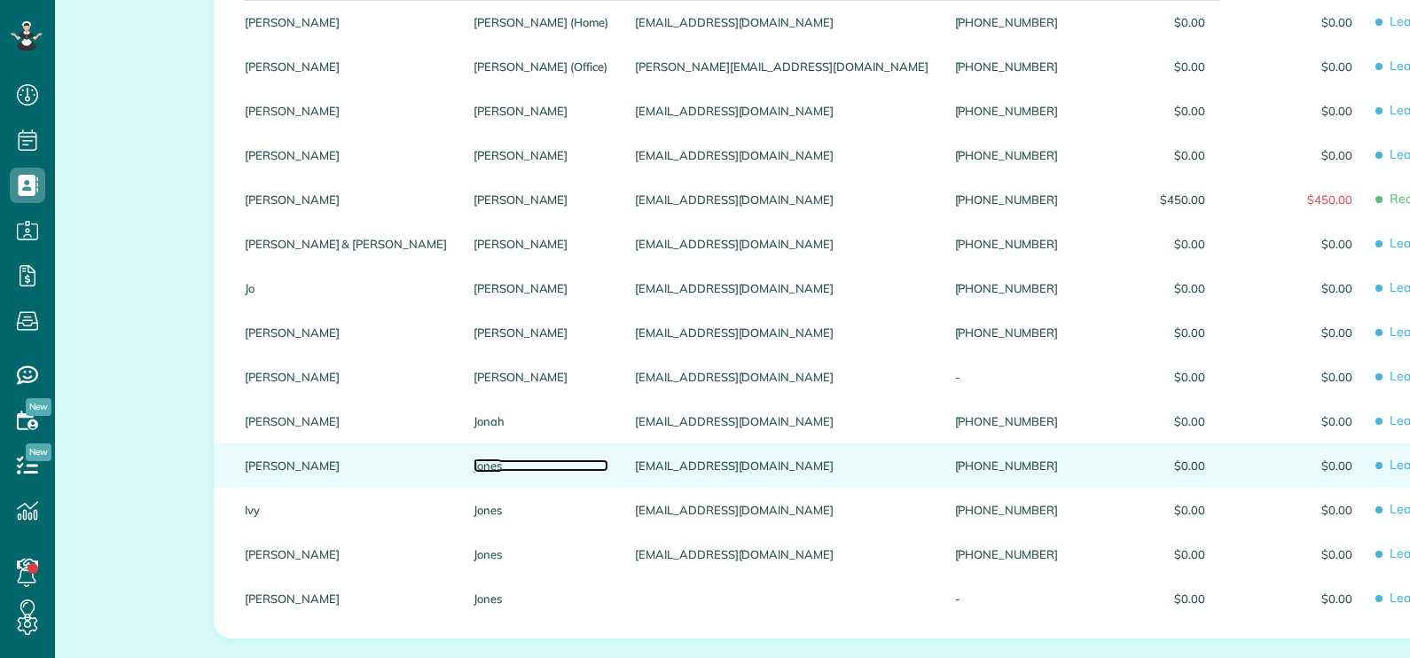
click at [474, 470] on link "Jones" at bounding box center [541, 465] width 135 height 12
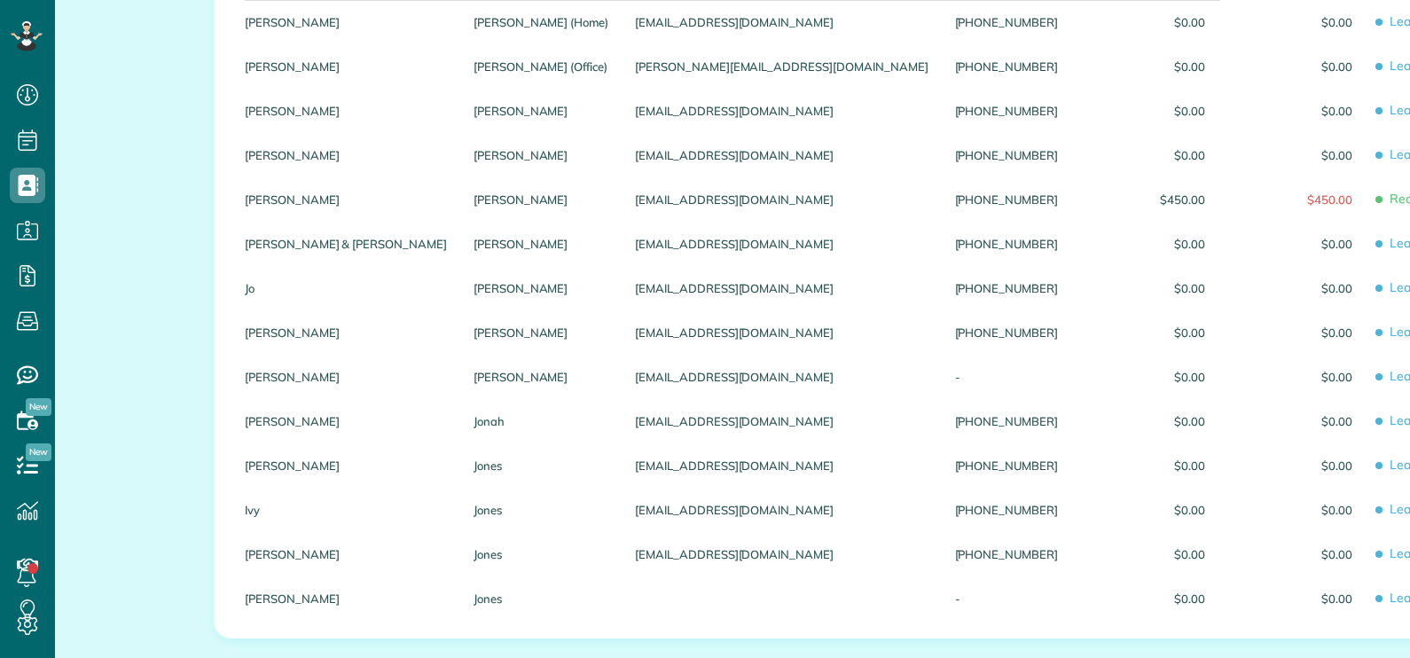
scroll to position [0, 0]
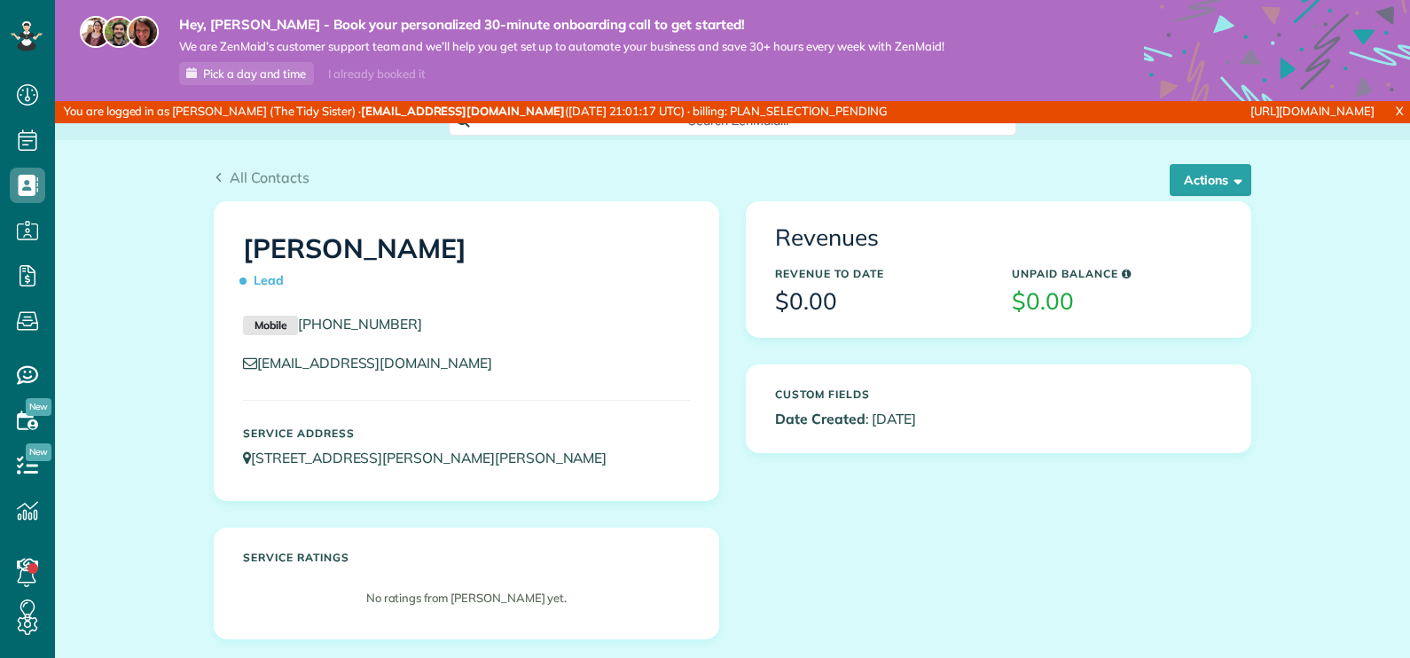
scroll to position [8, 8]
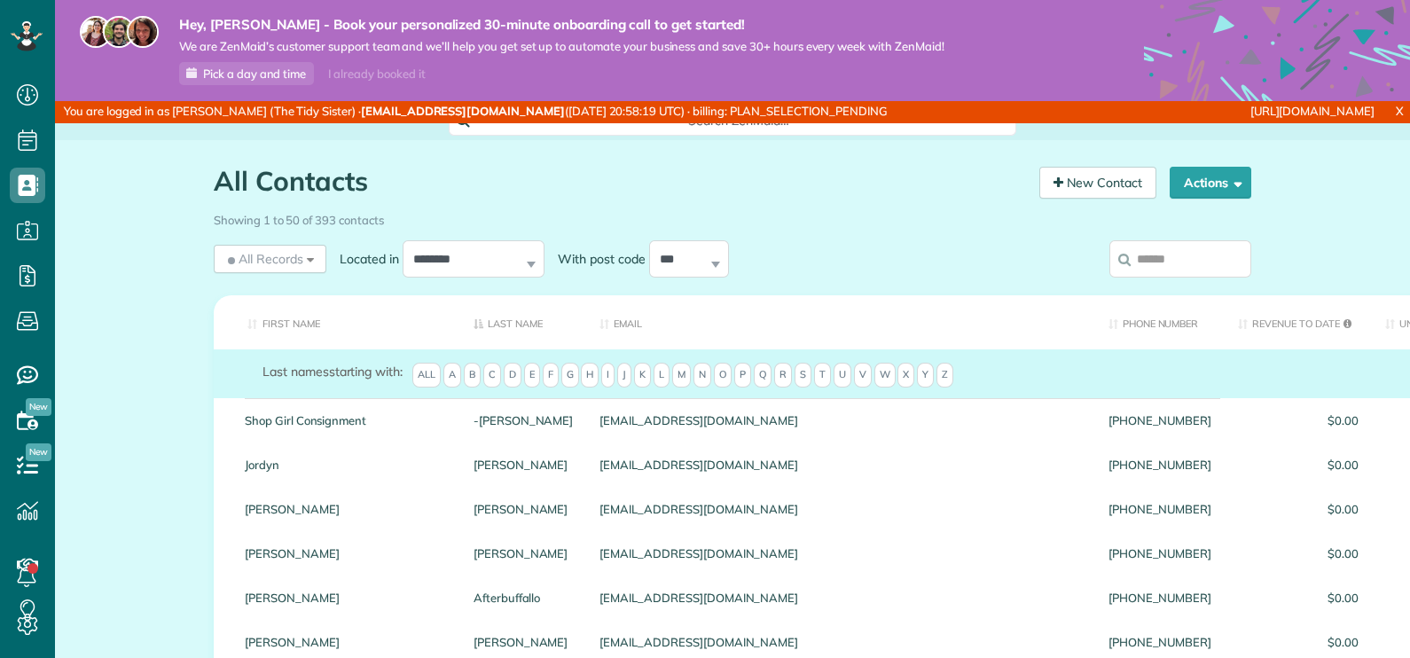
scroll to position [8, 8]
click at [617, 372] on span "J" at bounding box center [624, 375] width 14 height 25
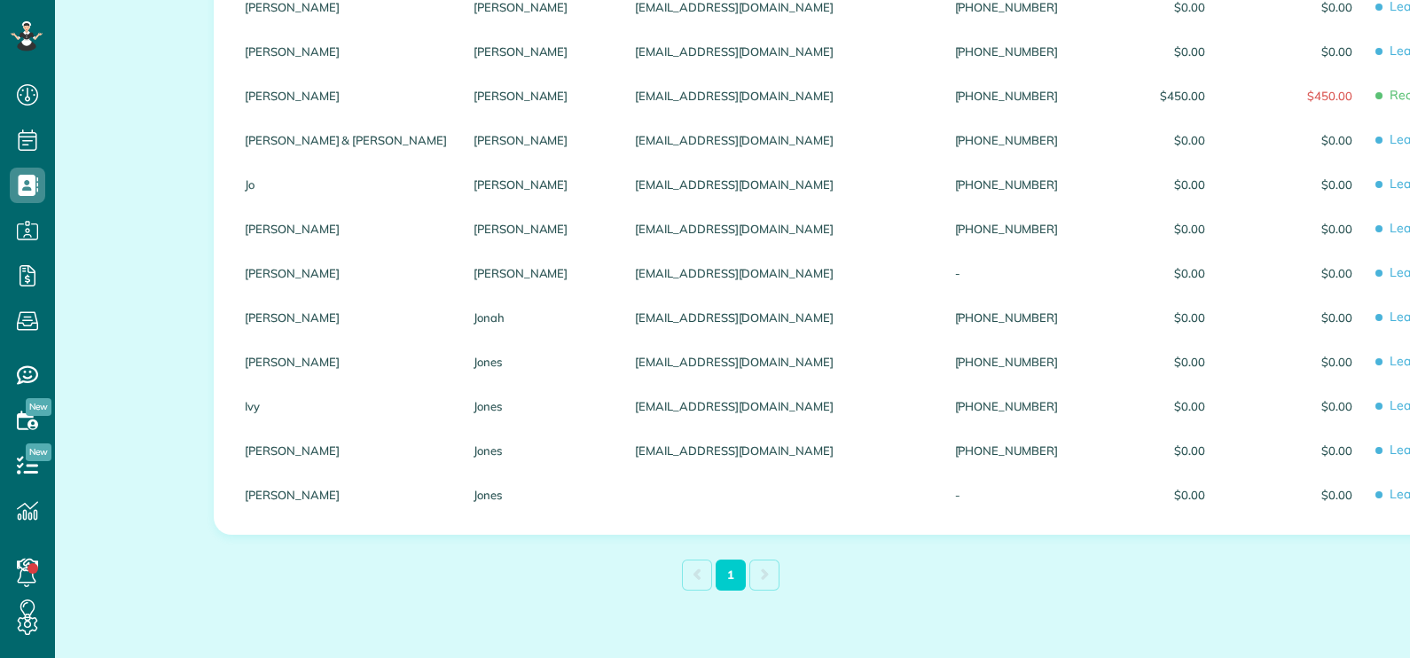
scroll to position [0, 0]
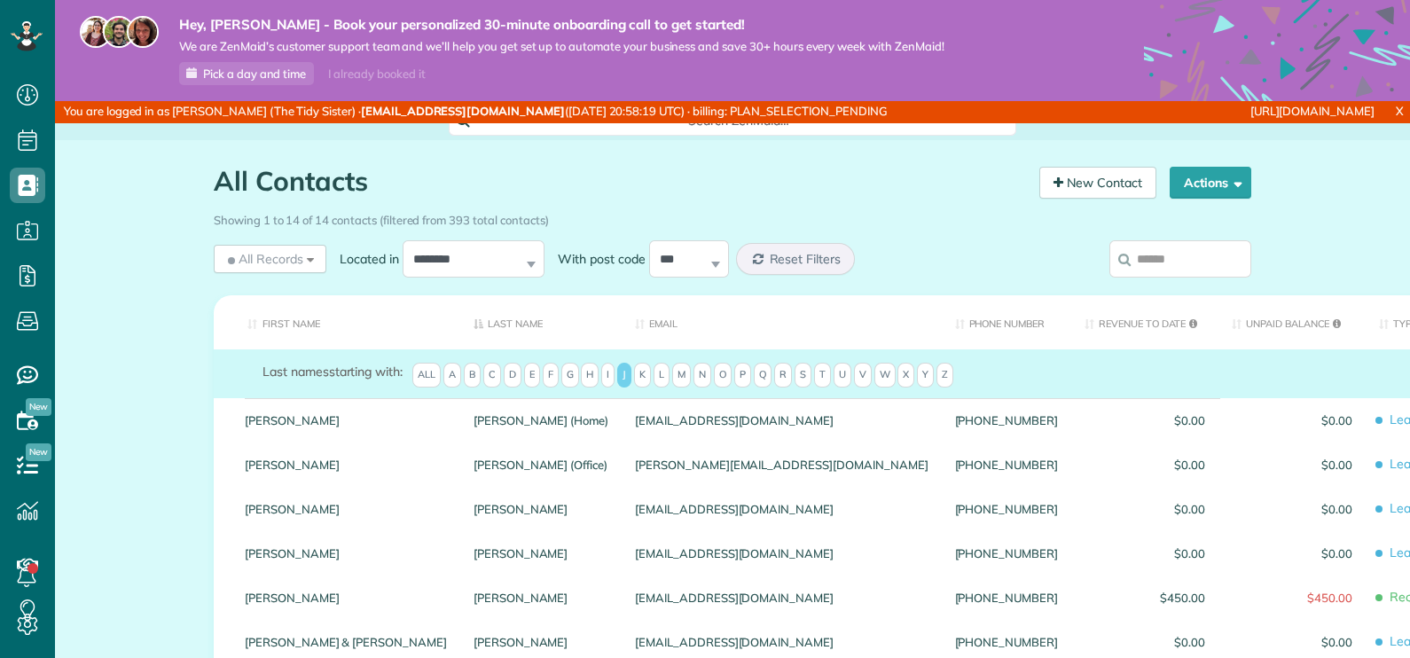
click at [637, 372] on span "K" at bounding box center [642, 375] width 17 height 25
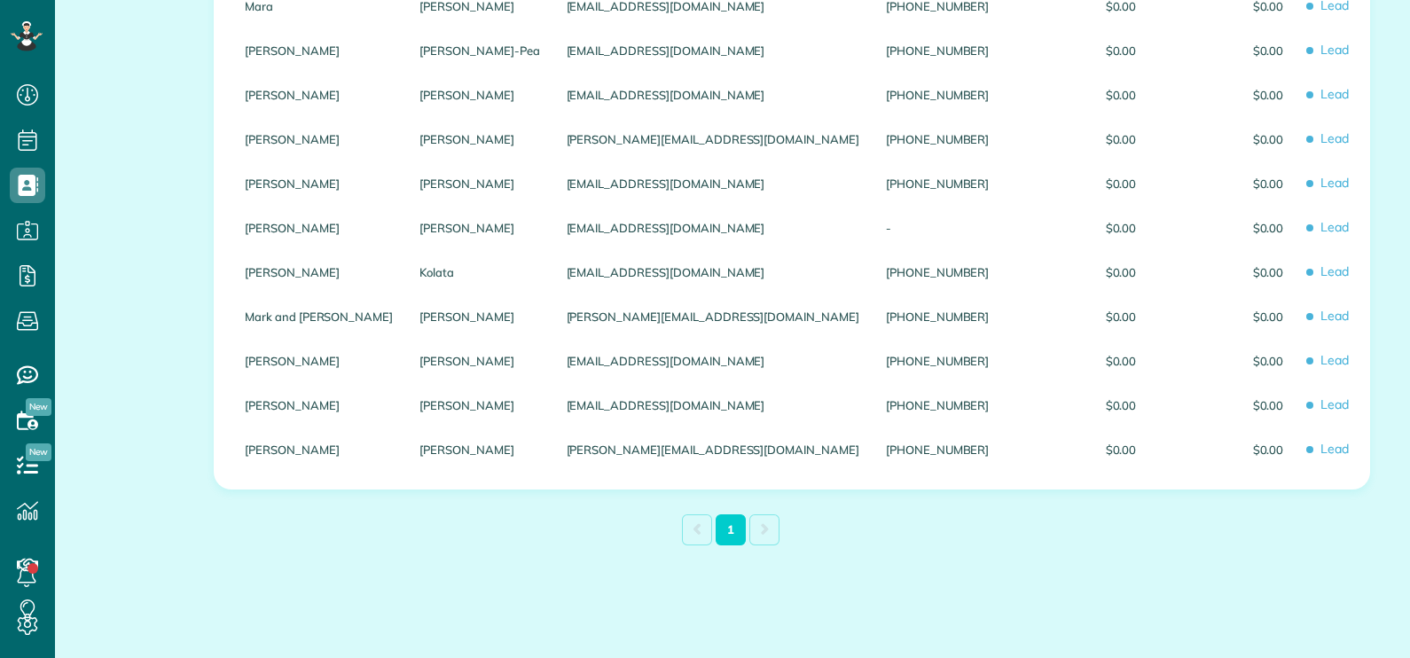
scroll to position [73, 0]
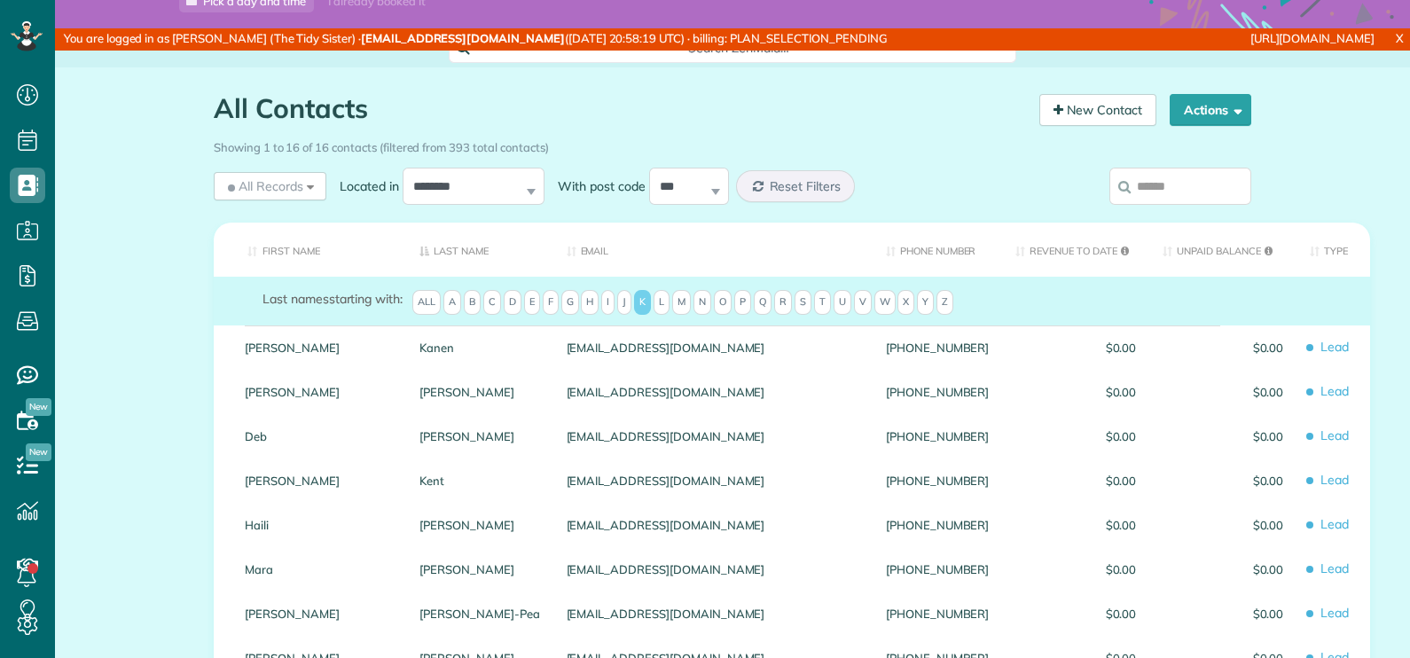
click at [654, 315] on span "L" at bounding box center [662, 302] width 16 height 25
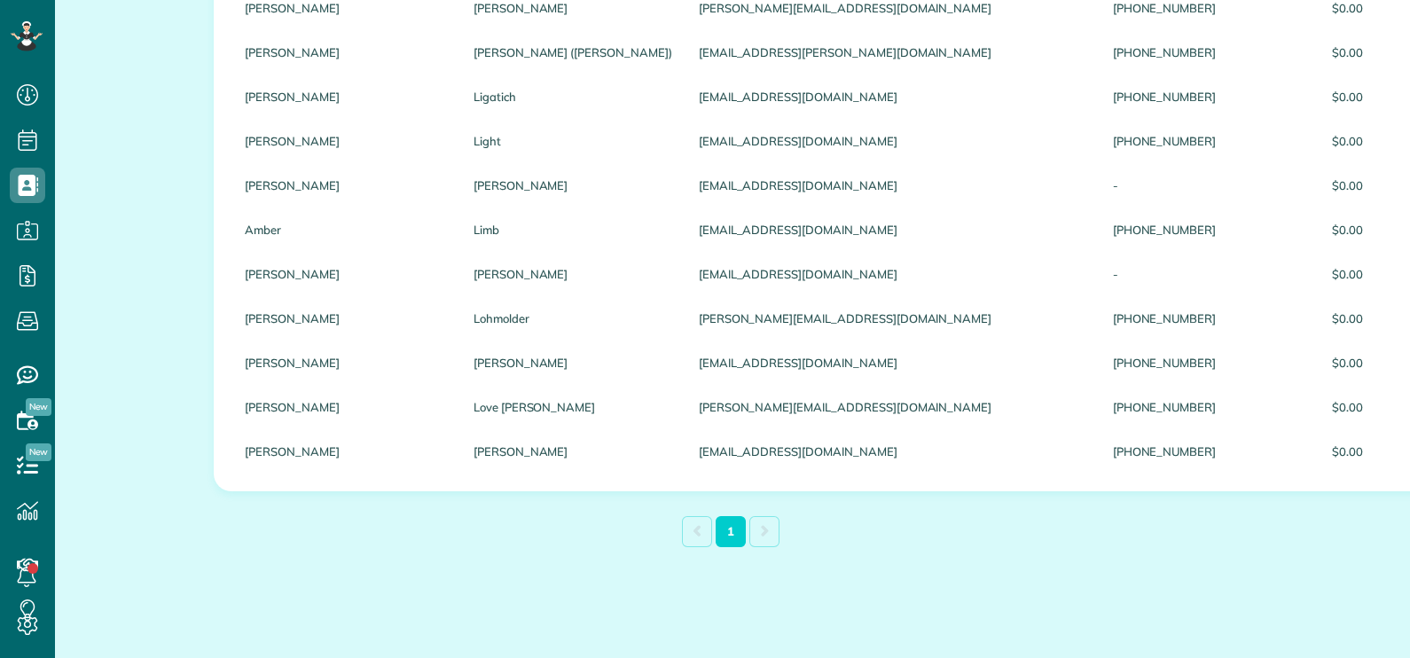
scroll to position [280, 0]
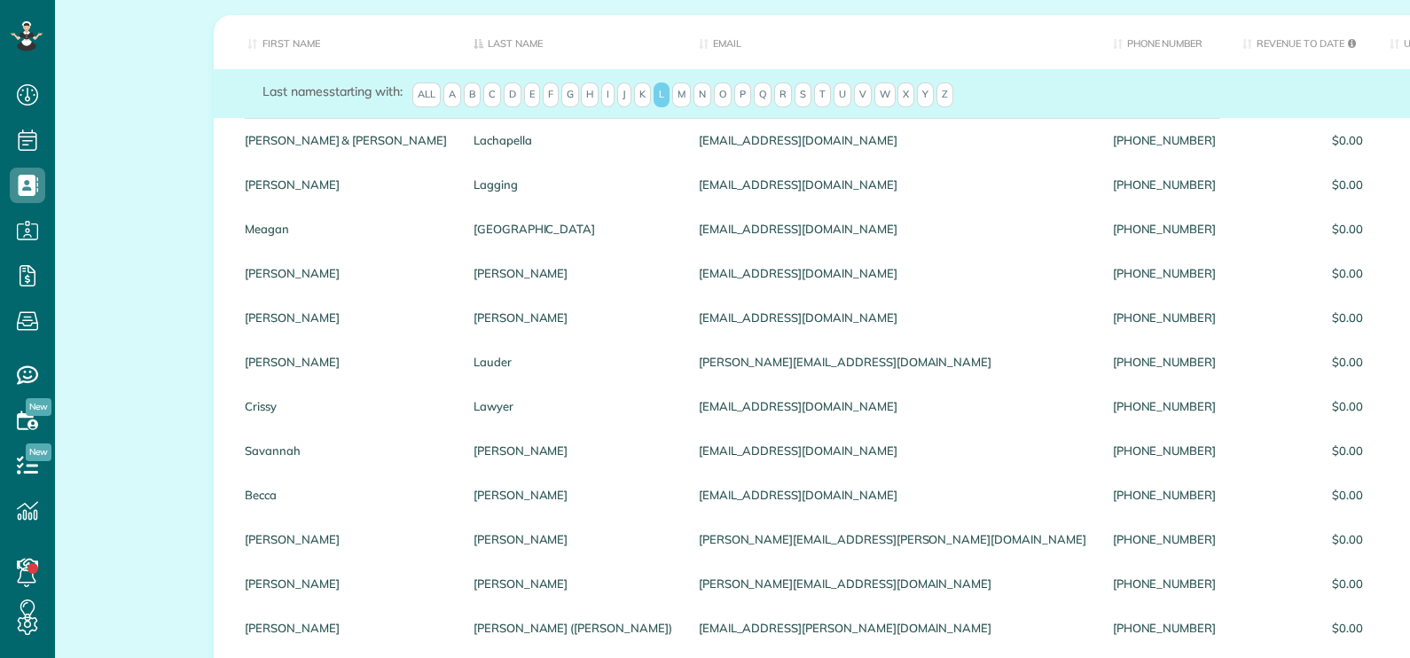
click at [678, 89] on span "M" at bounding box center [681, 94] width 19 height 25
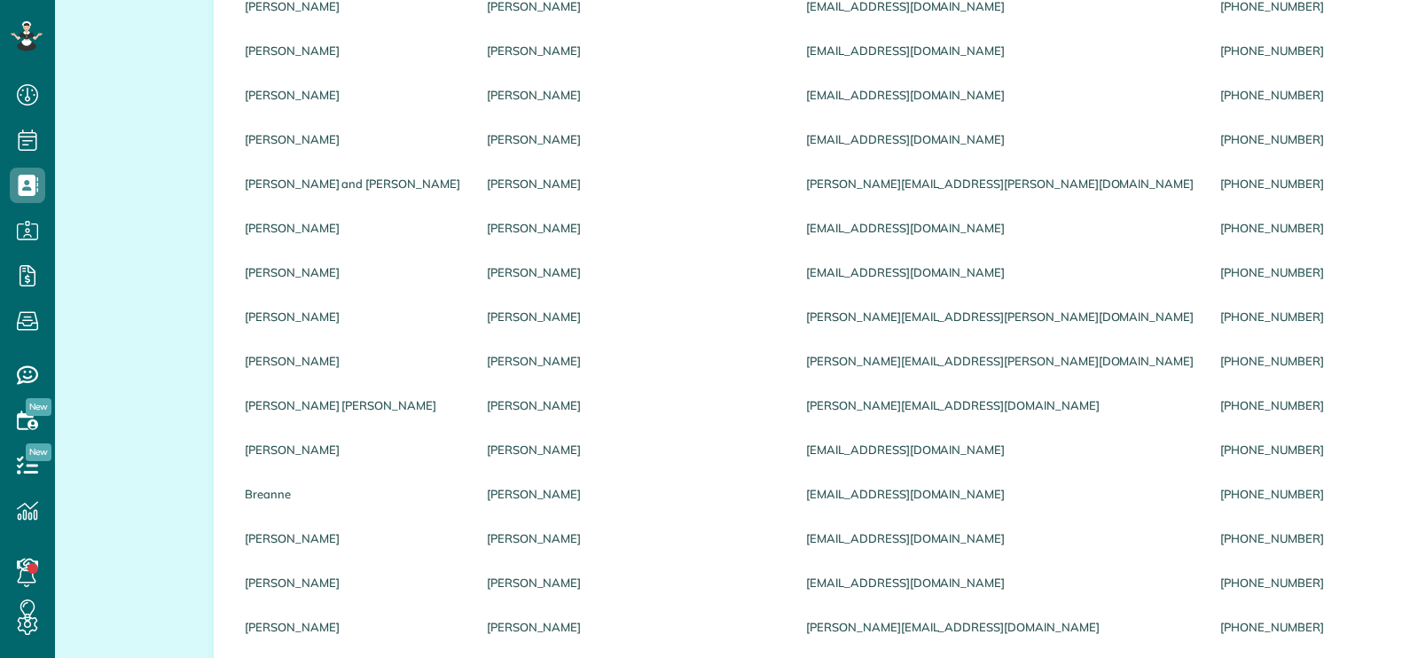
scroll to position [326, 0]
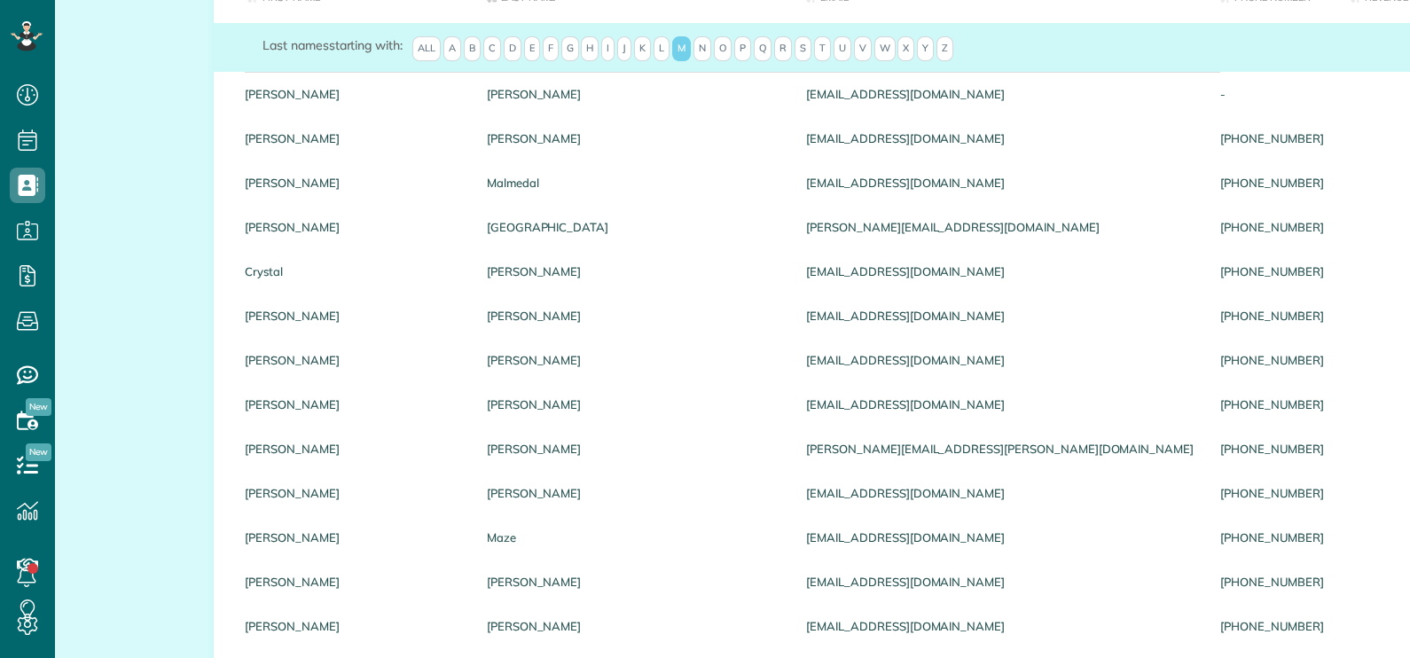
click at [700, 45] on span "N" at bounding box center [702, 48] width 18 height 25
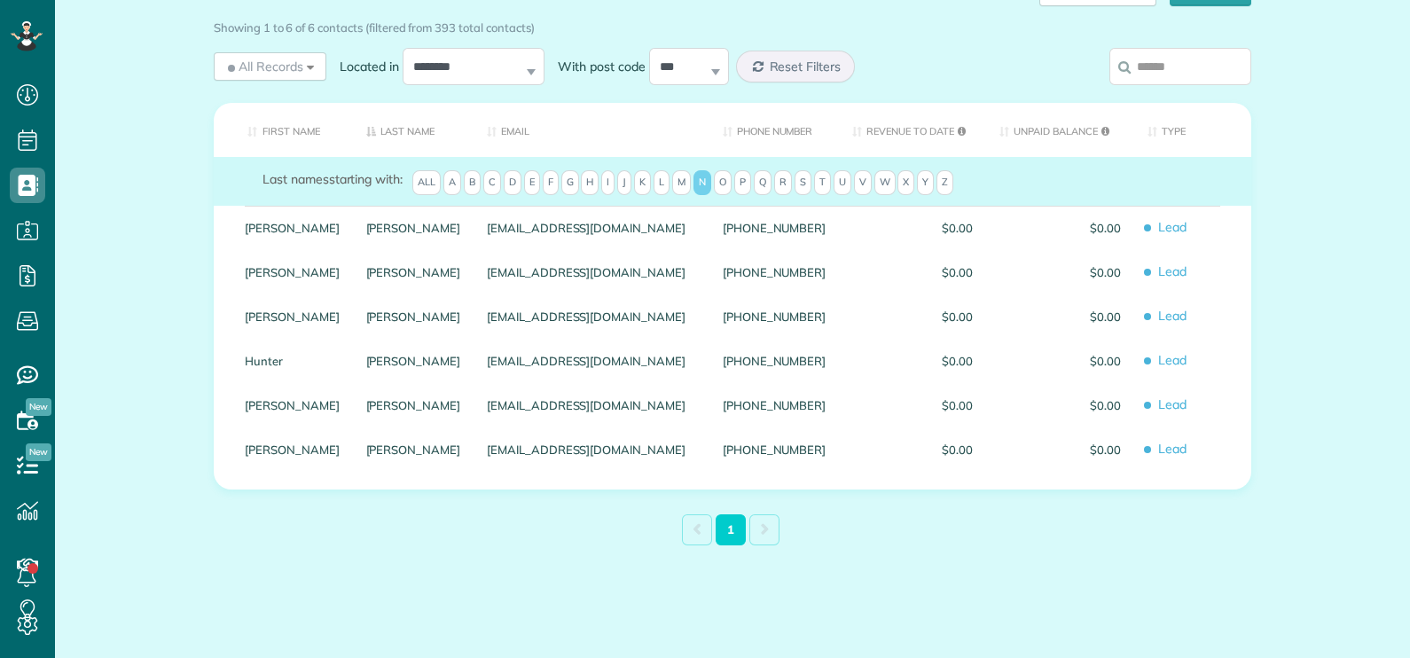
scroll to position [205, 0]
click at [714, 180] on span "O" at bounding box center [723, 182] width 18 height 25
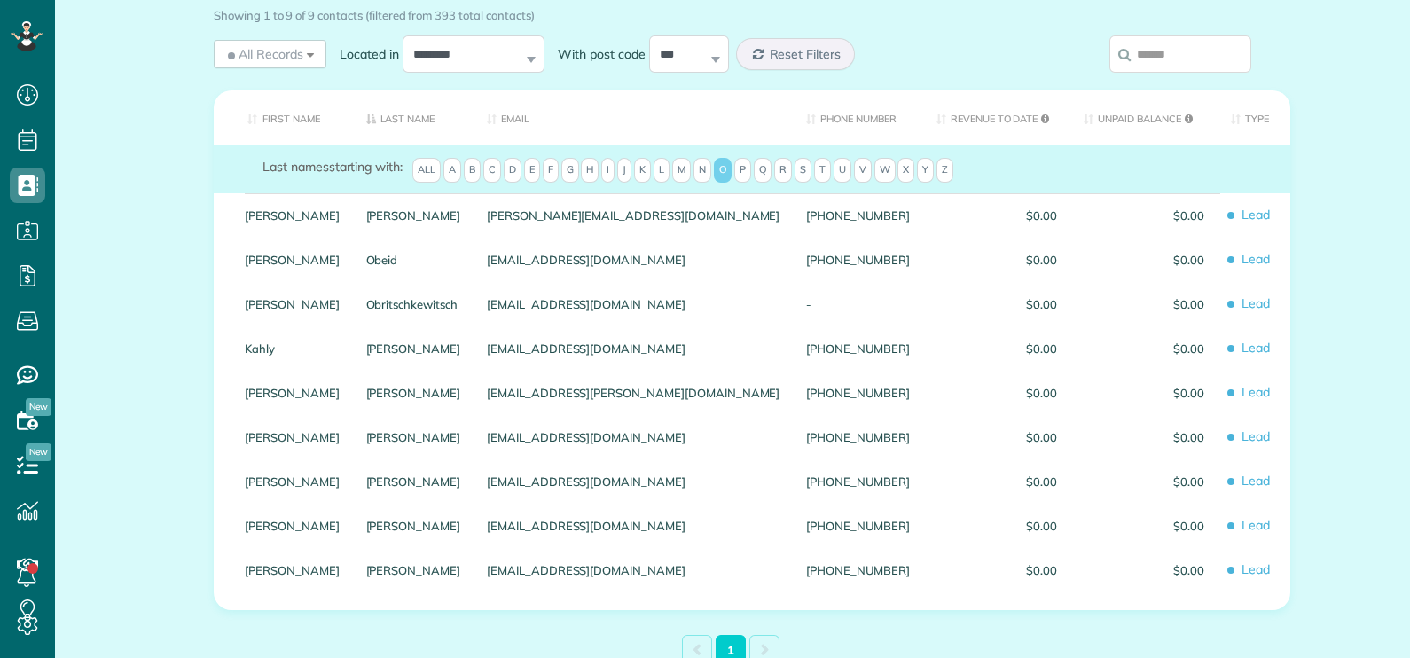
scroll to position [326, 0]
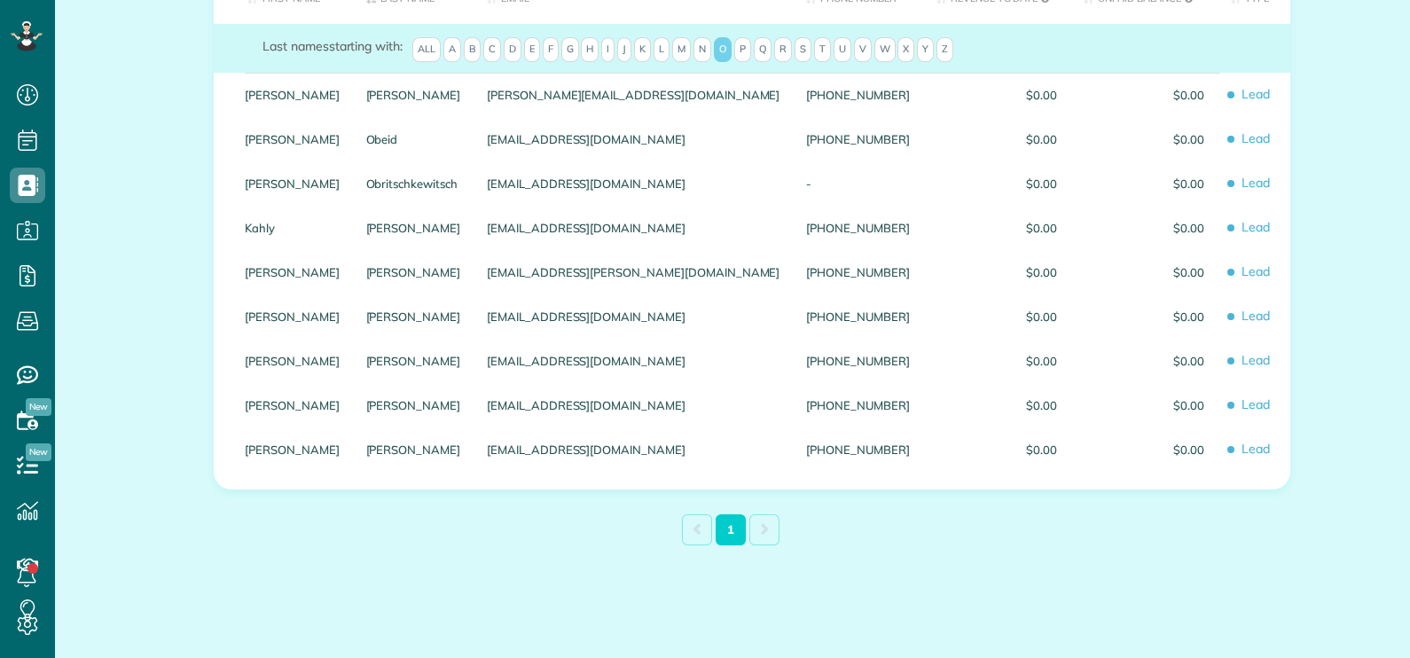
click at [734, 58] on span "P" at bounding box center [742, 49] width 17 height 25
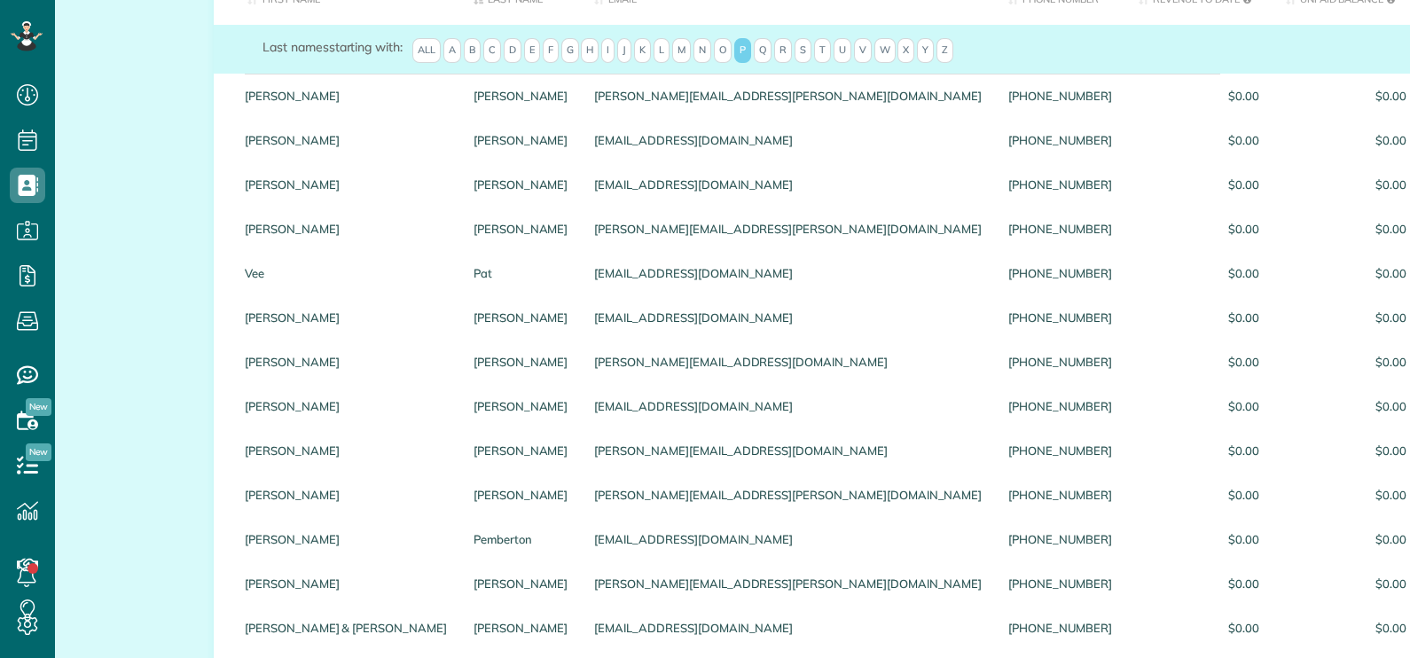
scroll to position [0, 0]
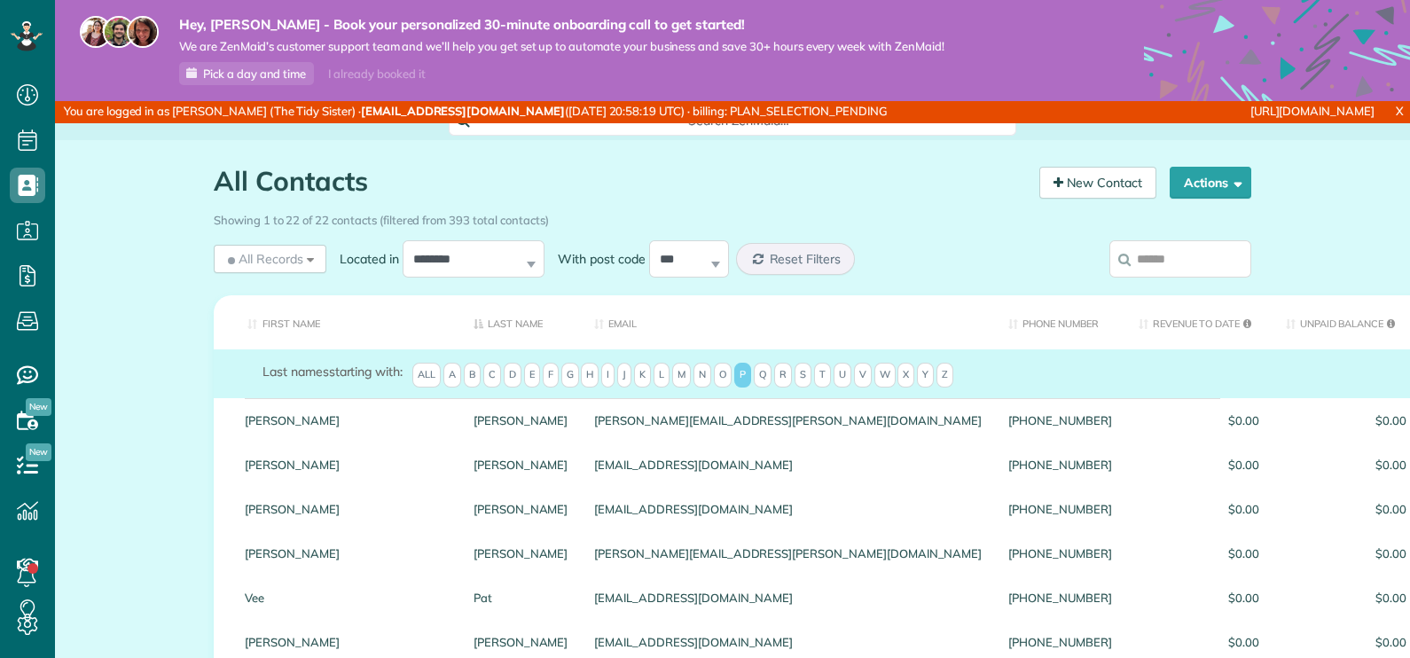
click at [758, 372] on span "Q" at bounding box center [763, 375] width 18 height 25
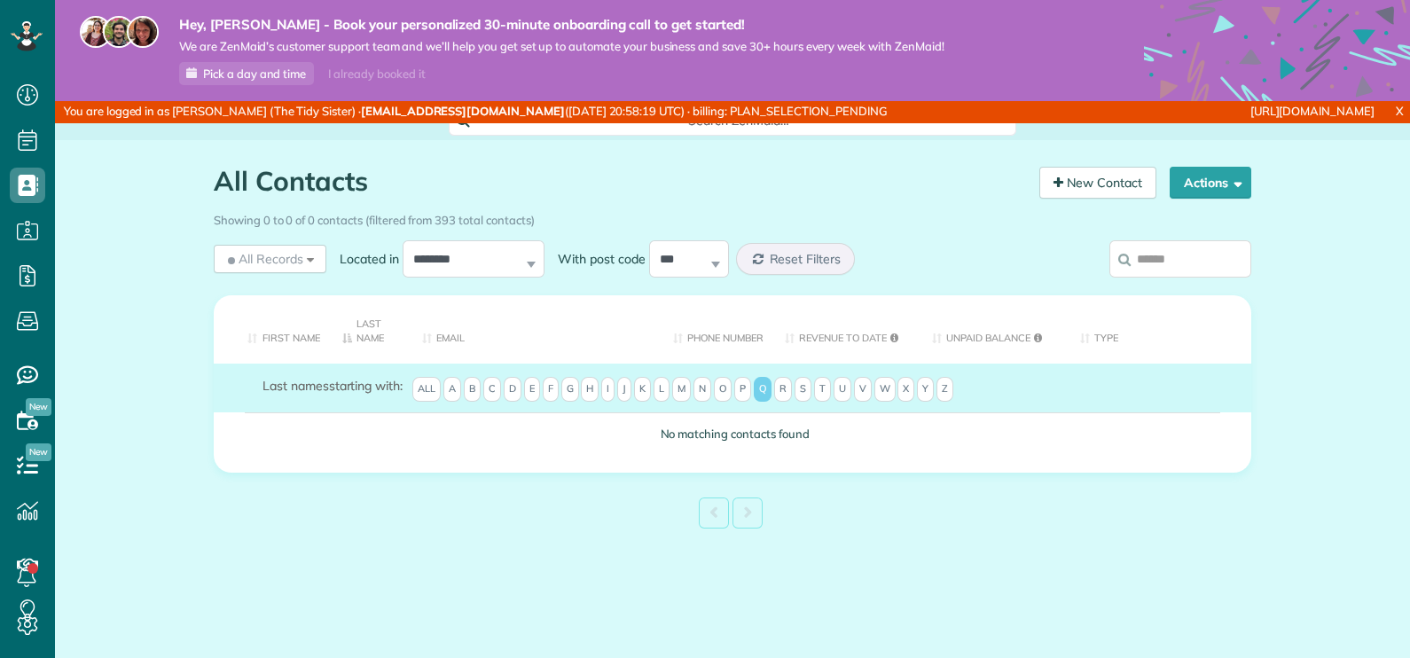
click at [785, 387] on span "R" at bounding box center [783, 389] width 18 height 25
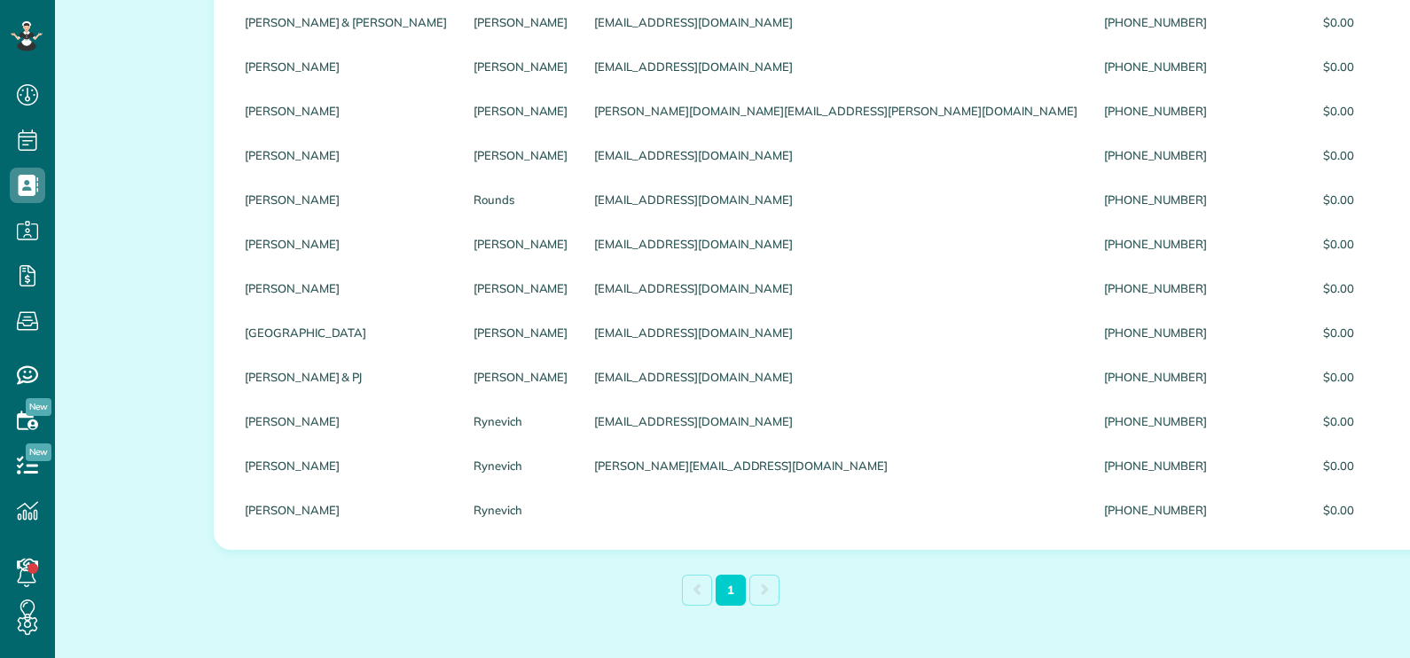
scroll to position [133, 0]
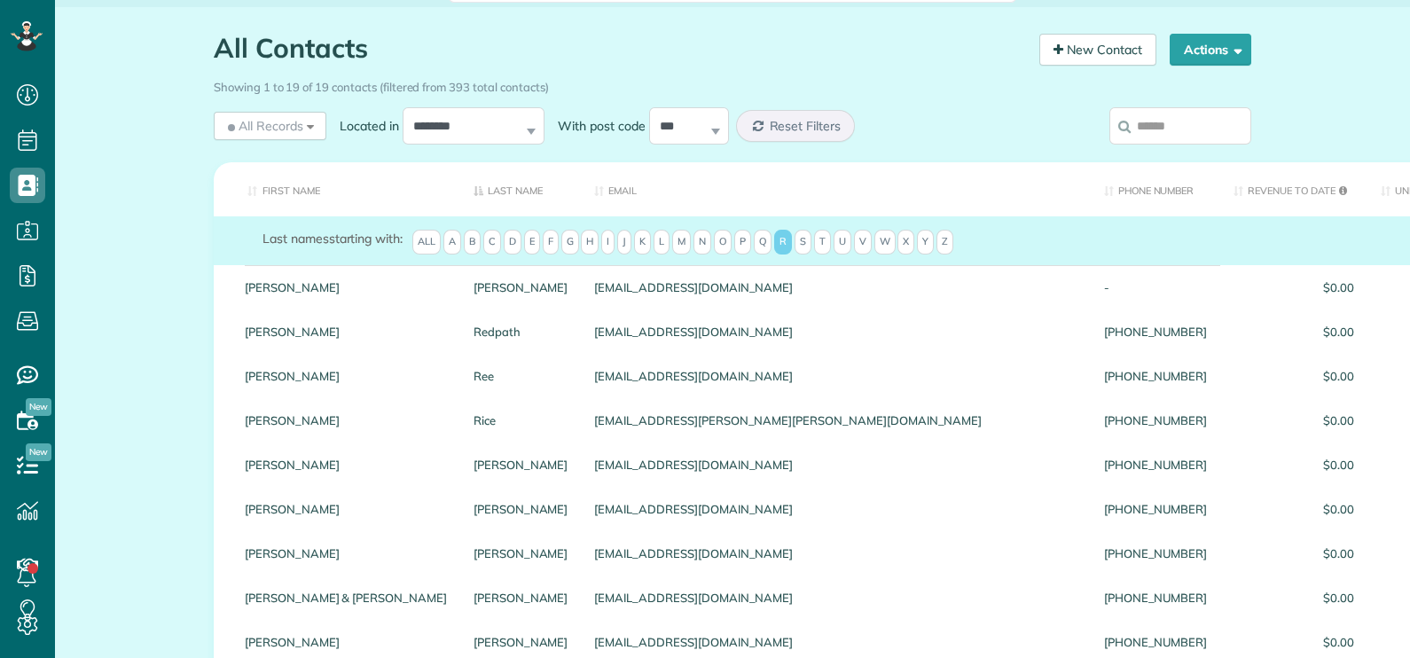
click at [794, 249] on span "S" at bounding box center [802, 242] width 17 height 25
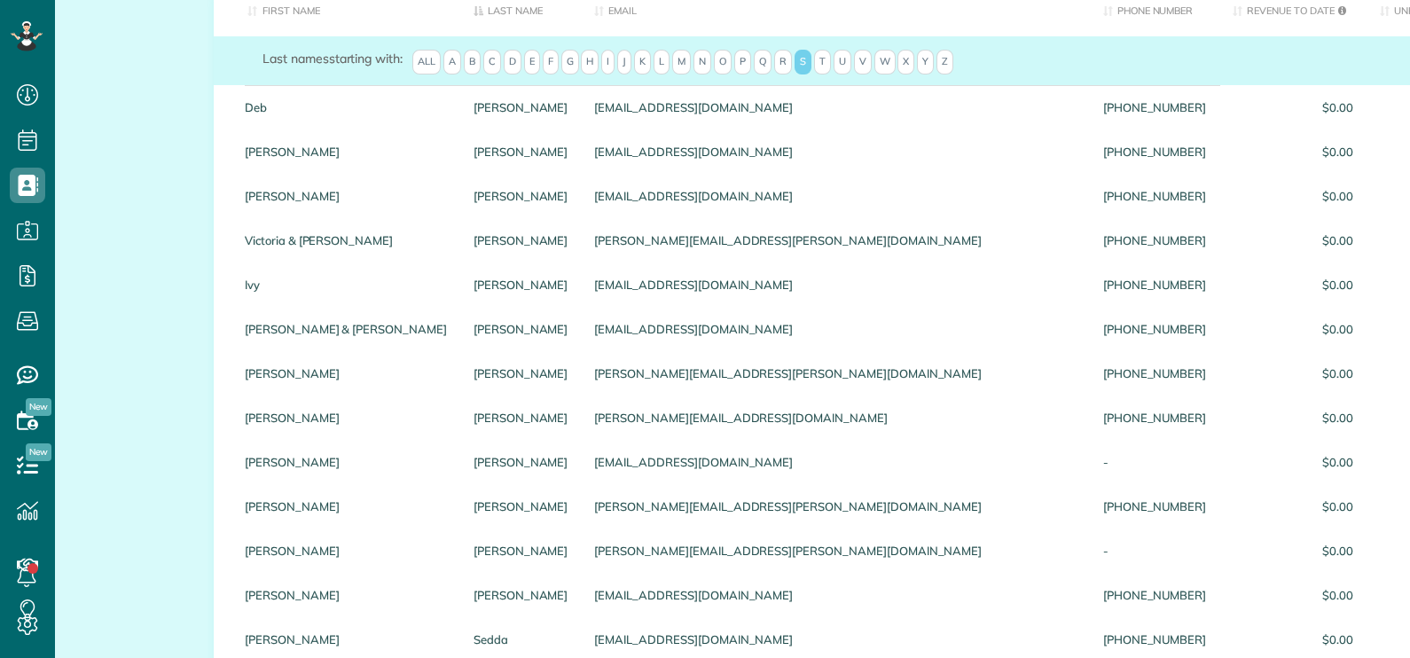
scroll to position [0, 0]
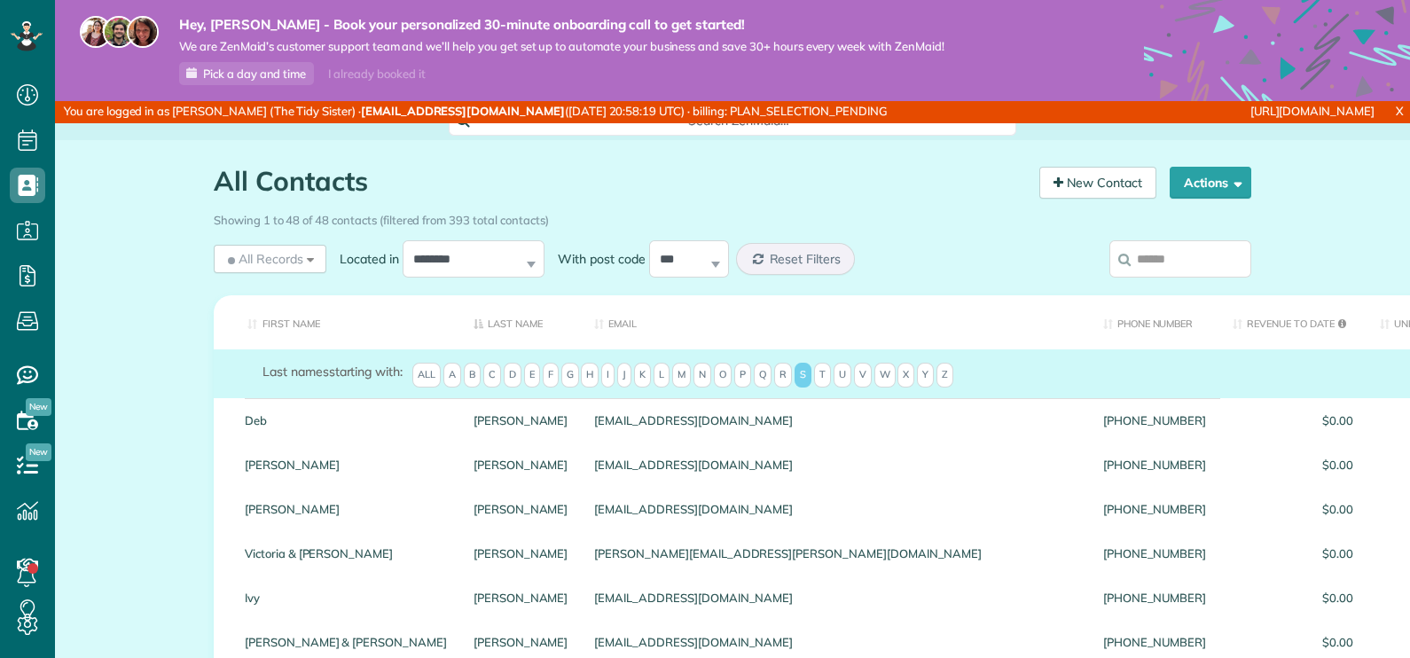
click at [814, 371] on span "T" at bounding box center [822, 375] width 17 height 25
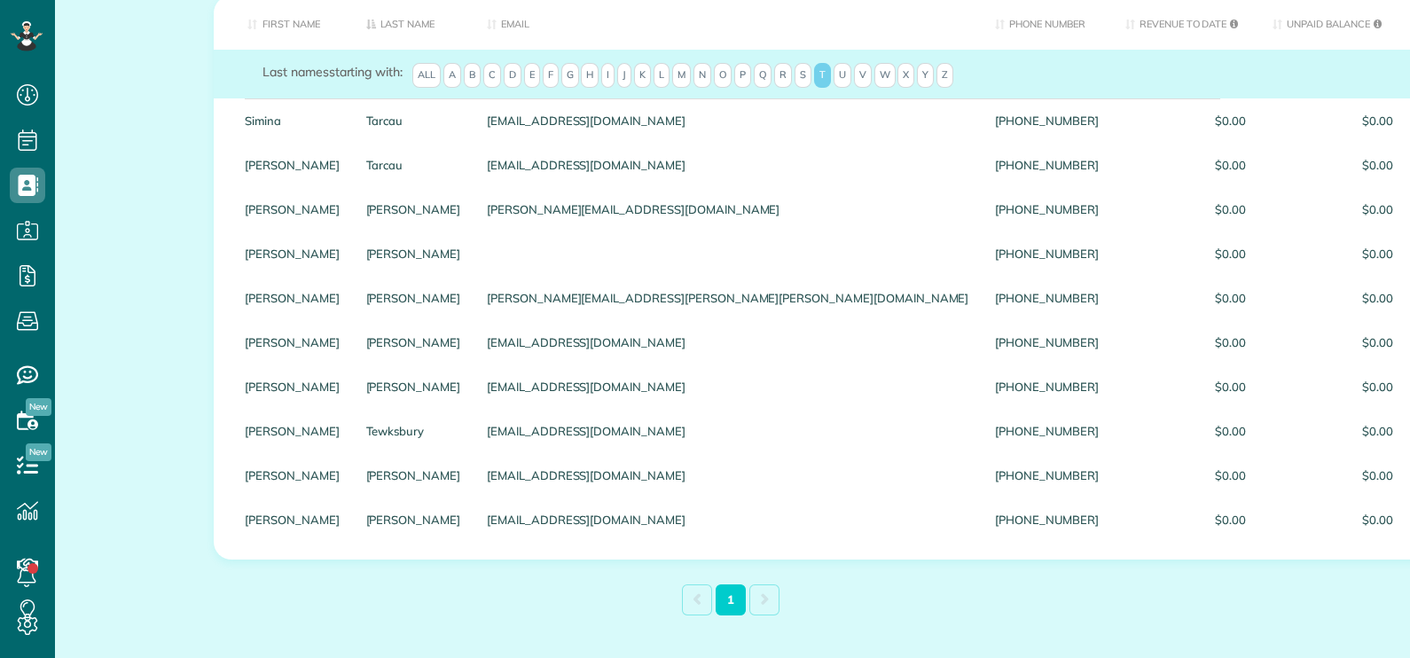
scroll to position [310, 0]
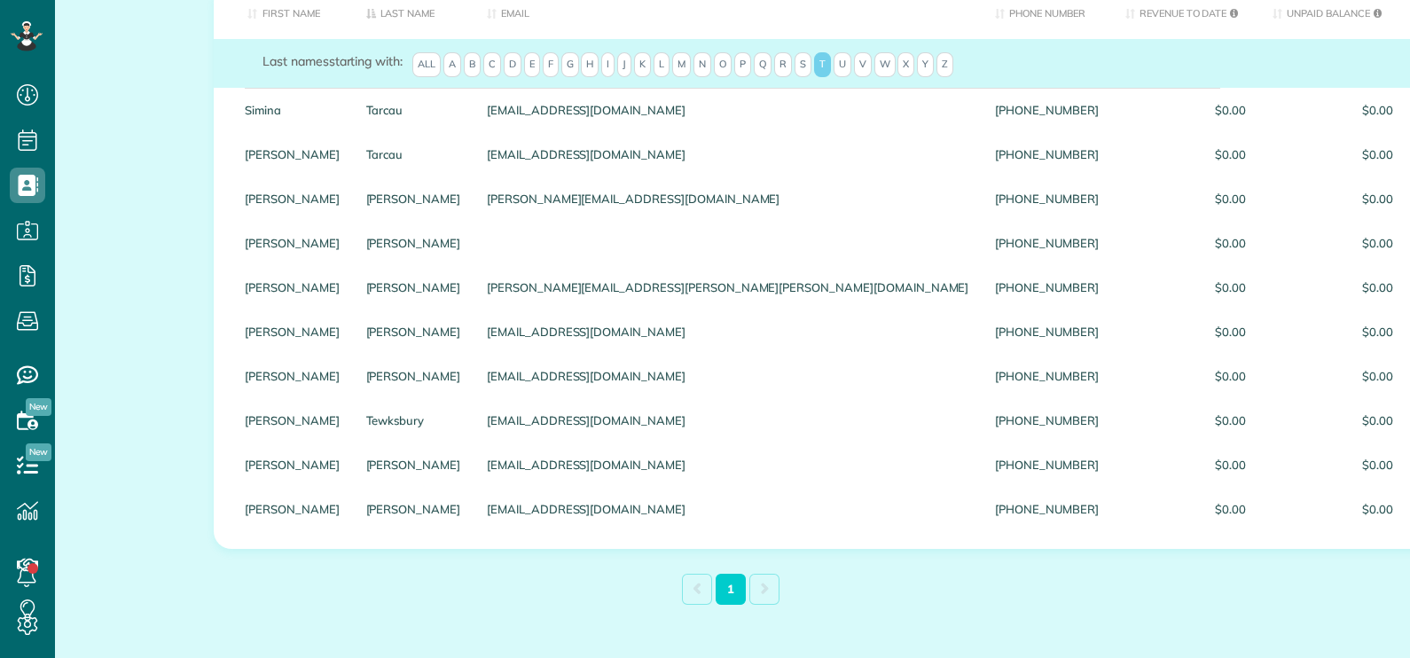
click at [834, 74] on span "U" at bounding box center [843, 64] width 18 height 25
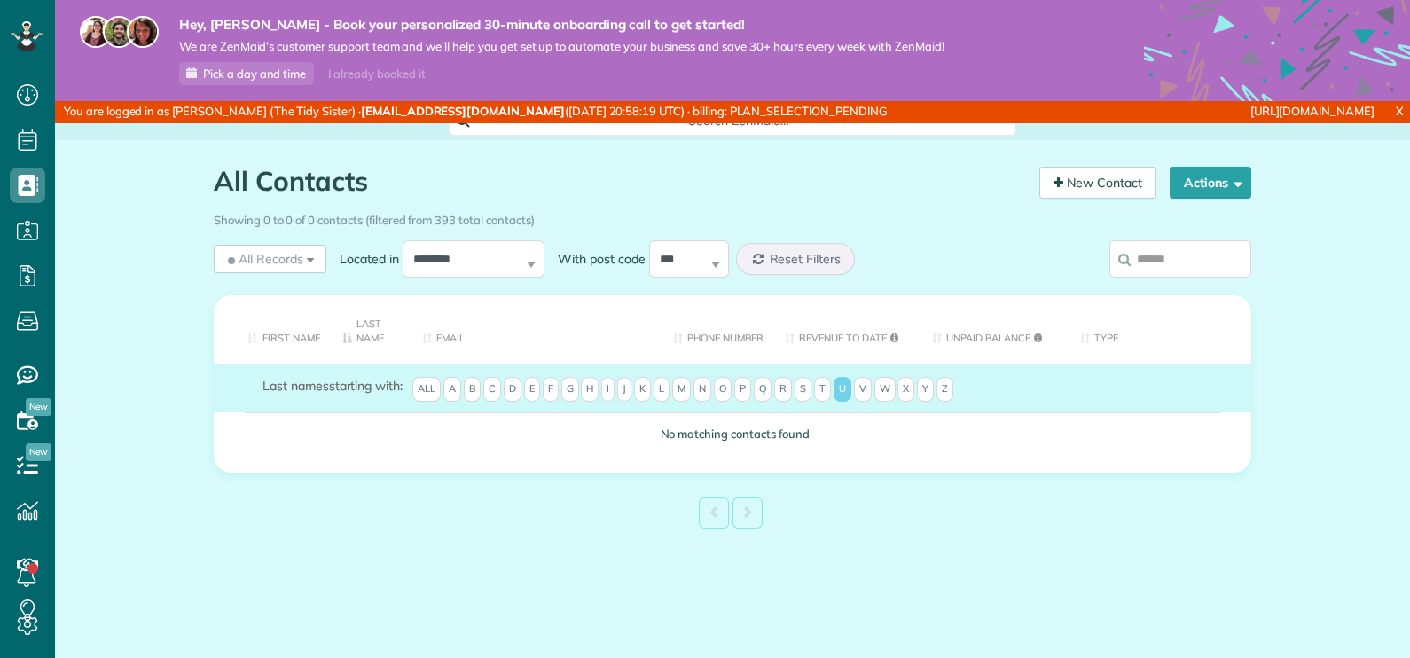
scroll to position [0, 0]
click at [858, 379] on span "V" at bounding box center [863, 389] width 18 height 25
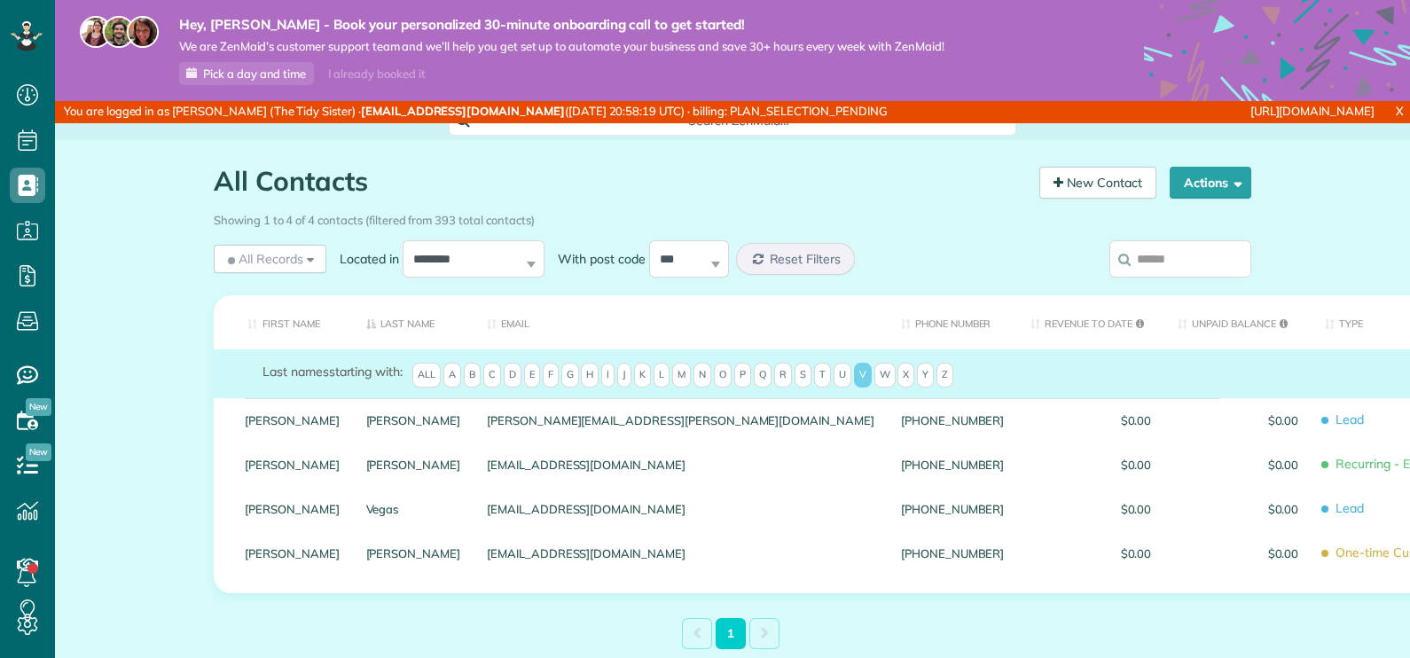
click at [875, 387] on span "W" at bounding box center [884, 375] width 21 height 25
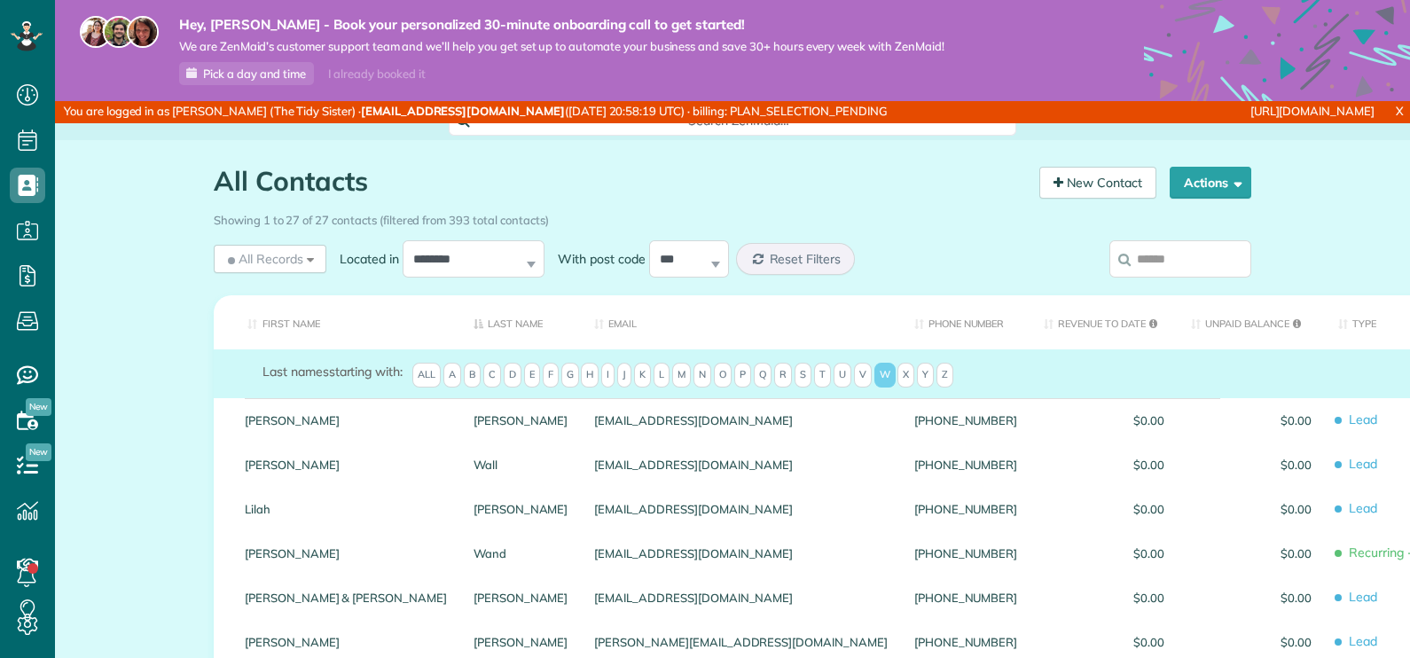
click at [1148, 252] on input "search" at bounding box center [1180, 258] width 142 height 37
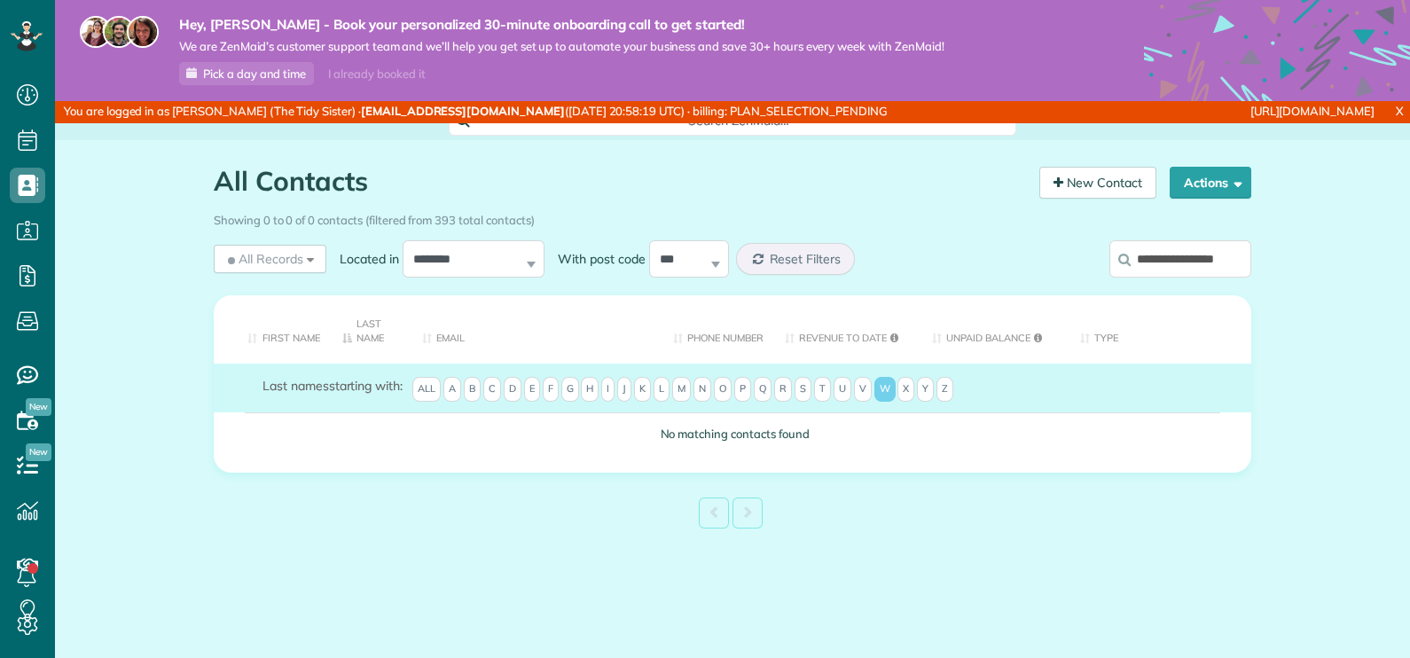
scroll to position [0, 9]
click at [367, 333] on th "Last Name" at bounding box center [369, 328] width 81 height 67
click at [293, 345] on th "First Name" at bounding box center [271, 328] width 115 height 67
click at [1191, 266] on input "*******" at bounding box center [1180, 258] width 142 height 37
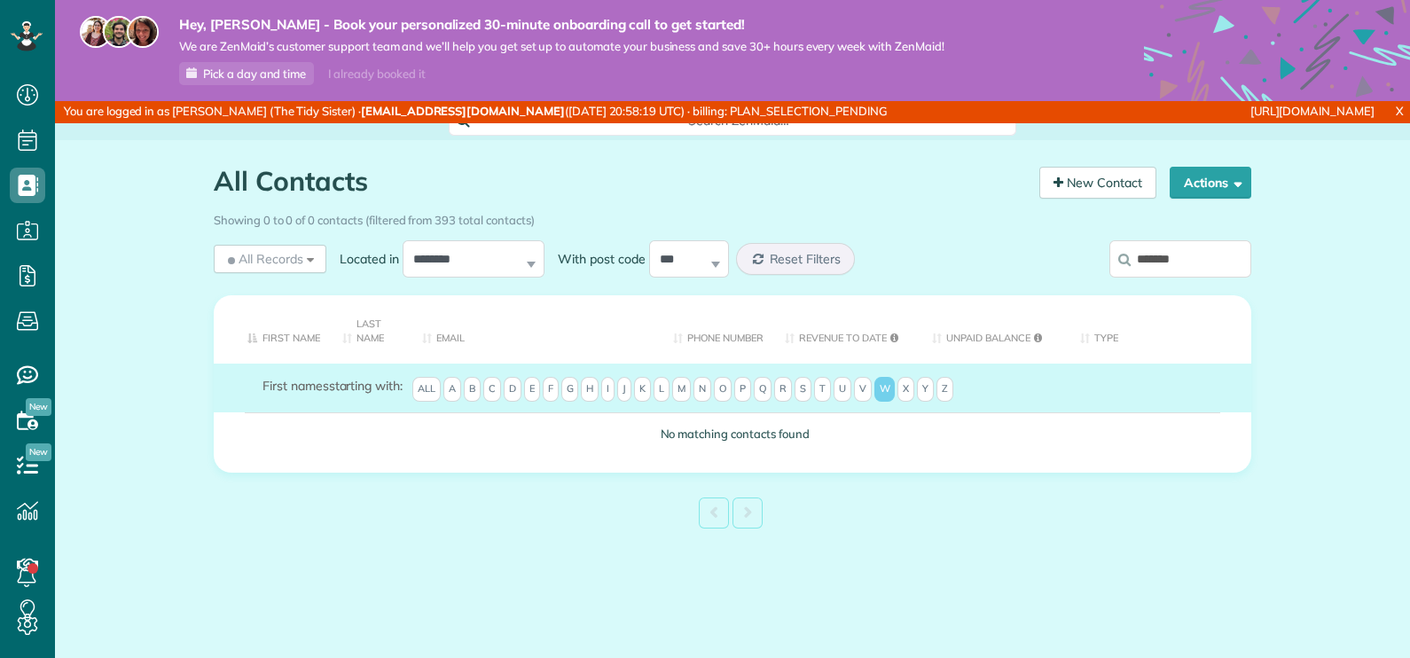
click at [1191, 266] on input "*******" at bounding box center [1180, 258] width 142 height 37
paste input "search"
click at [1191, 266] on input "*****" at bounding box center [1180, 258] width 142 height 37
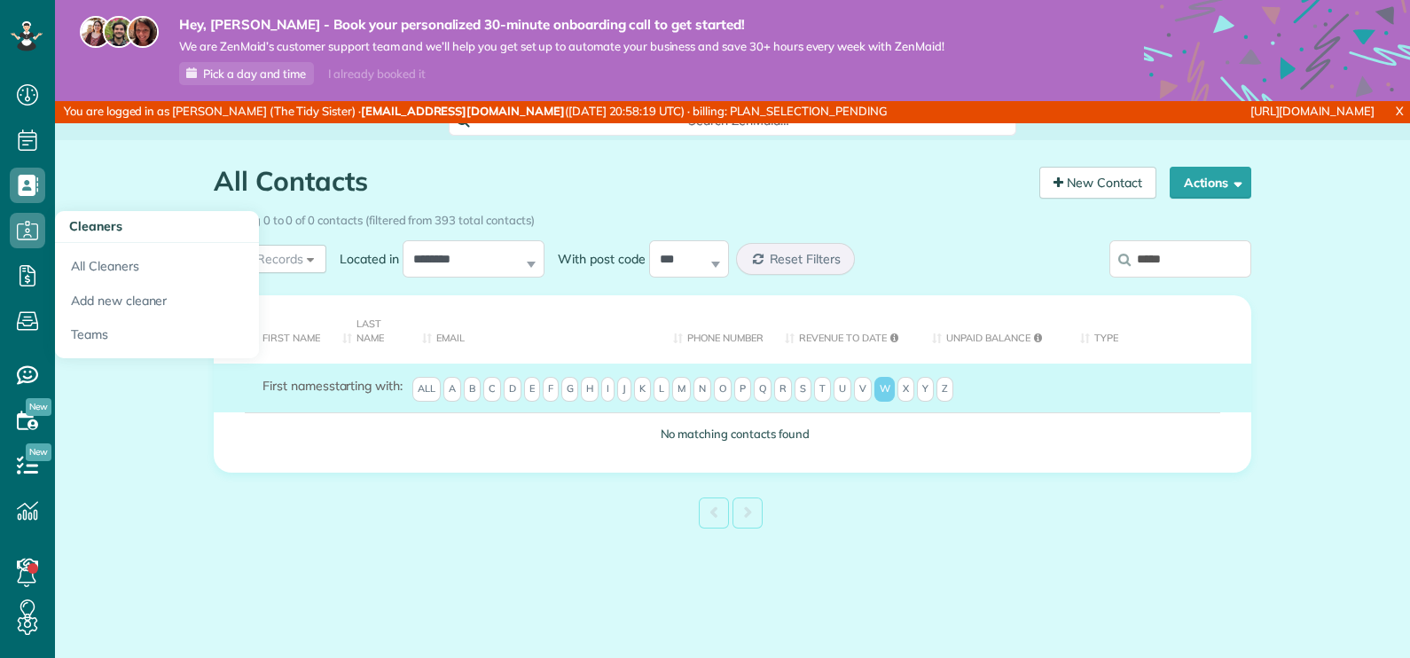
type input "*****"
click at [25, 225] on icon at bounding box center [27, 230] width 35 height 35
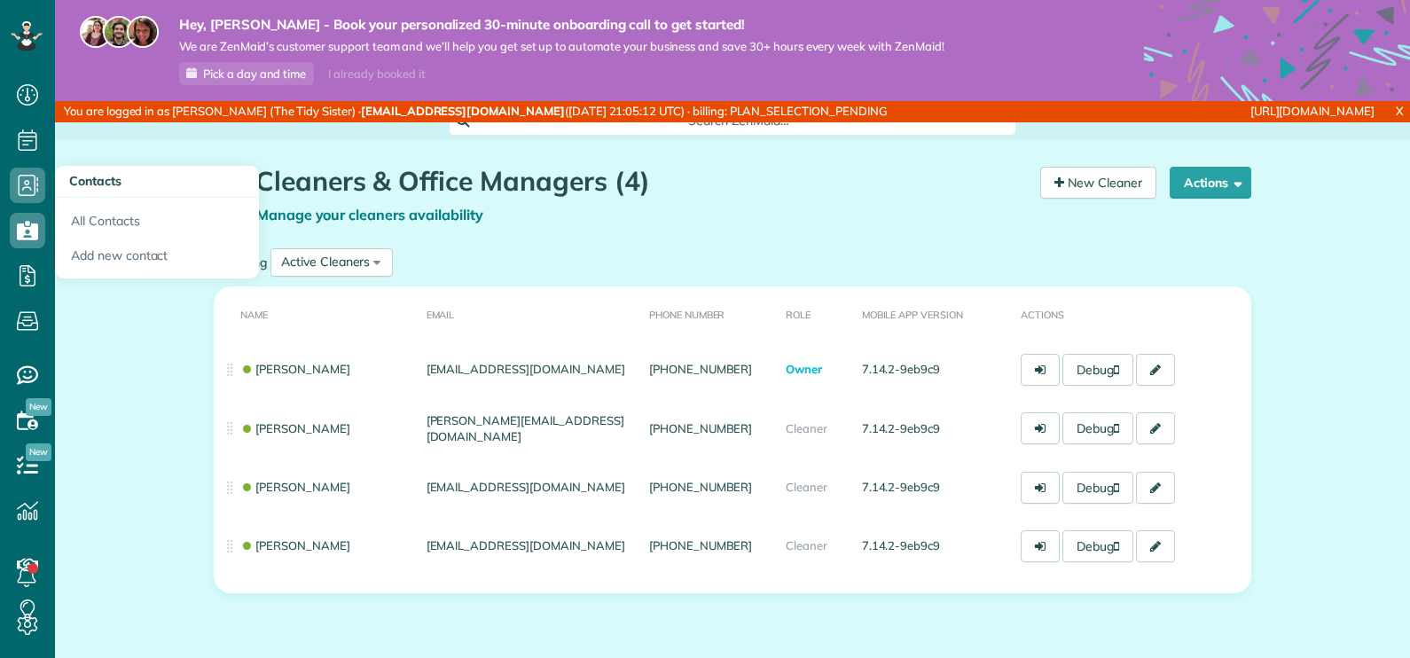
click at [27, 184] on use at bounding box center [29, 185] width 20 height 21
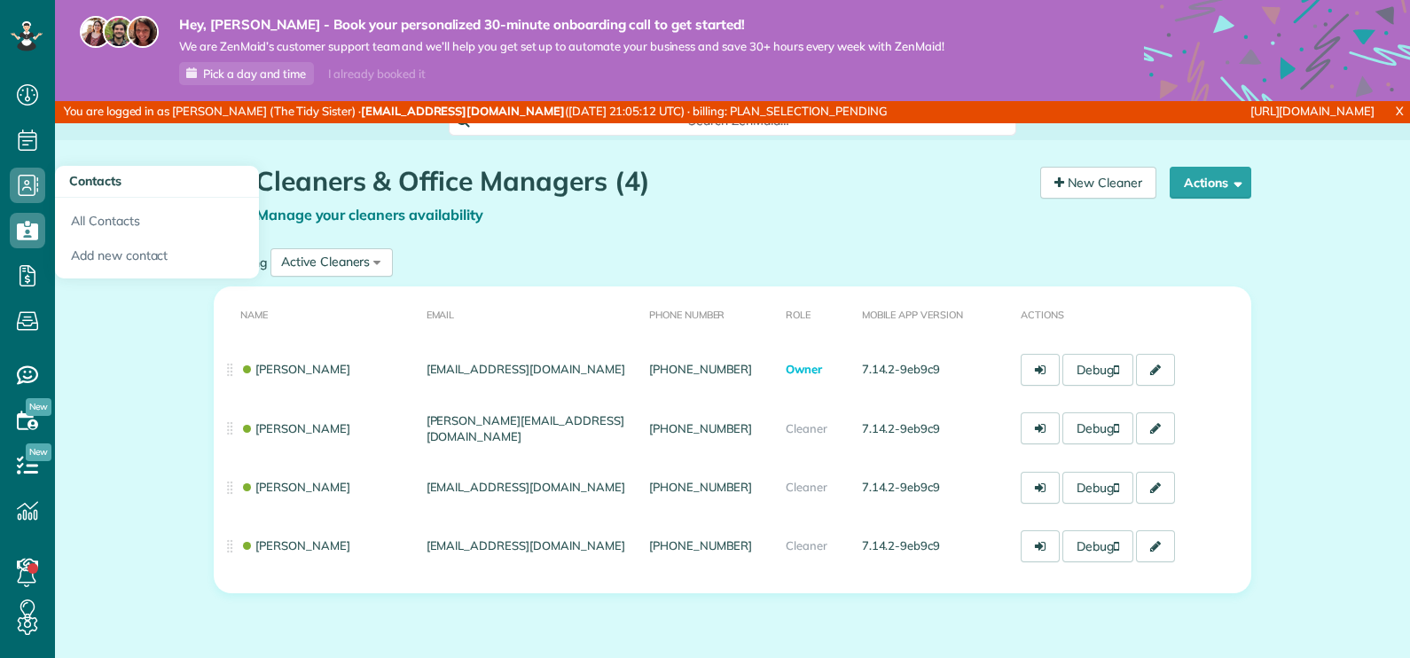
scroll to position [8, 8]
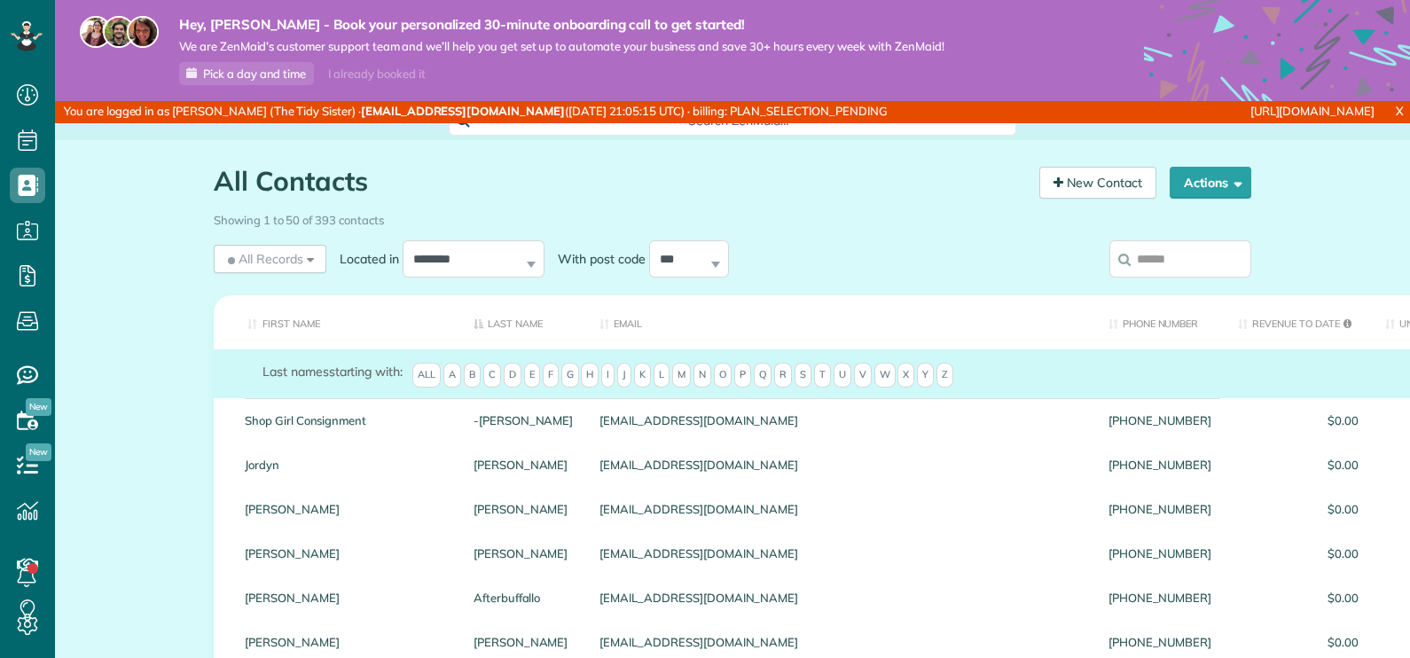
scroll to position [8, 8]
click at [1145, 268] on input "search" at bounding box center [1180, 258] width 142 height 37
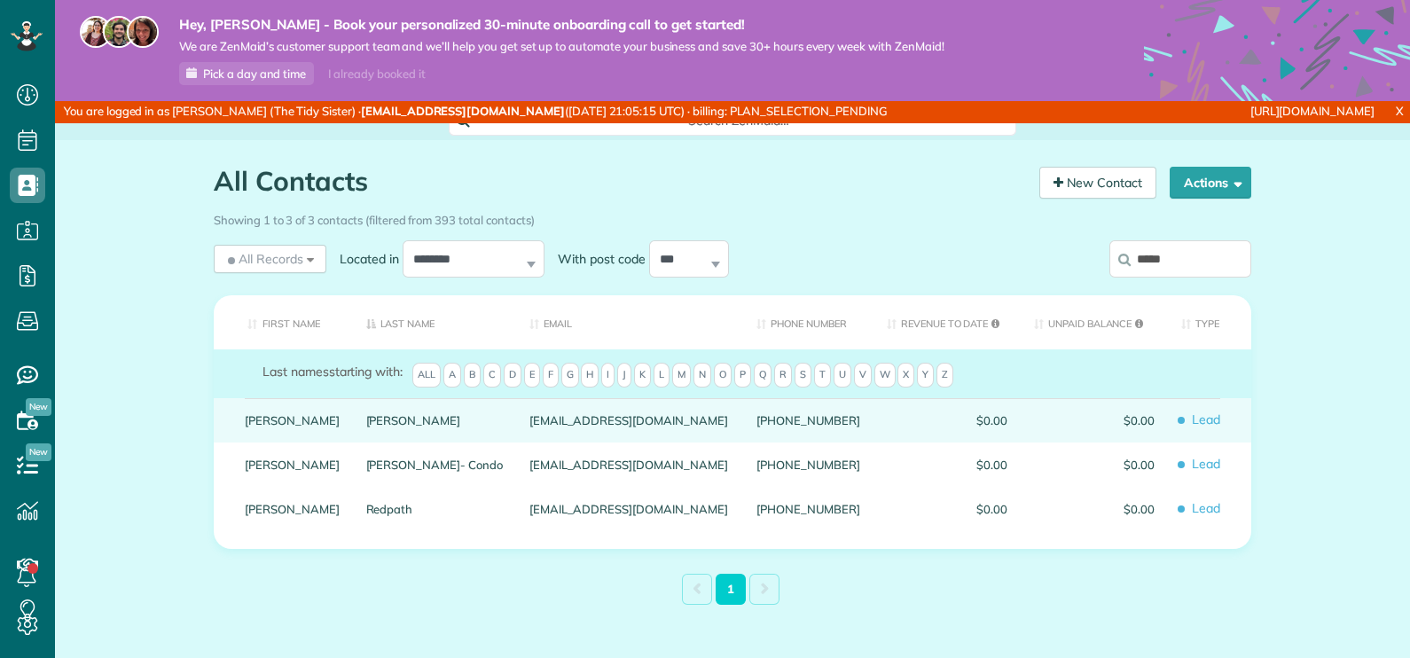
type input "*****"
click at [253, 427] on link "Tanya" at bounding box center [292, 420] width 95 height 12
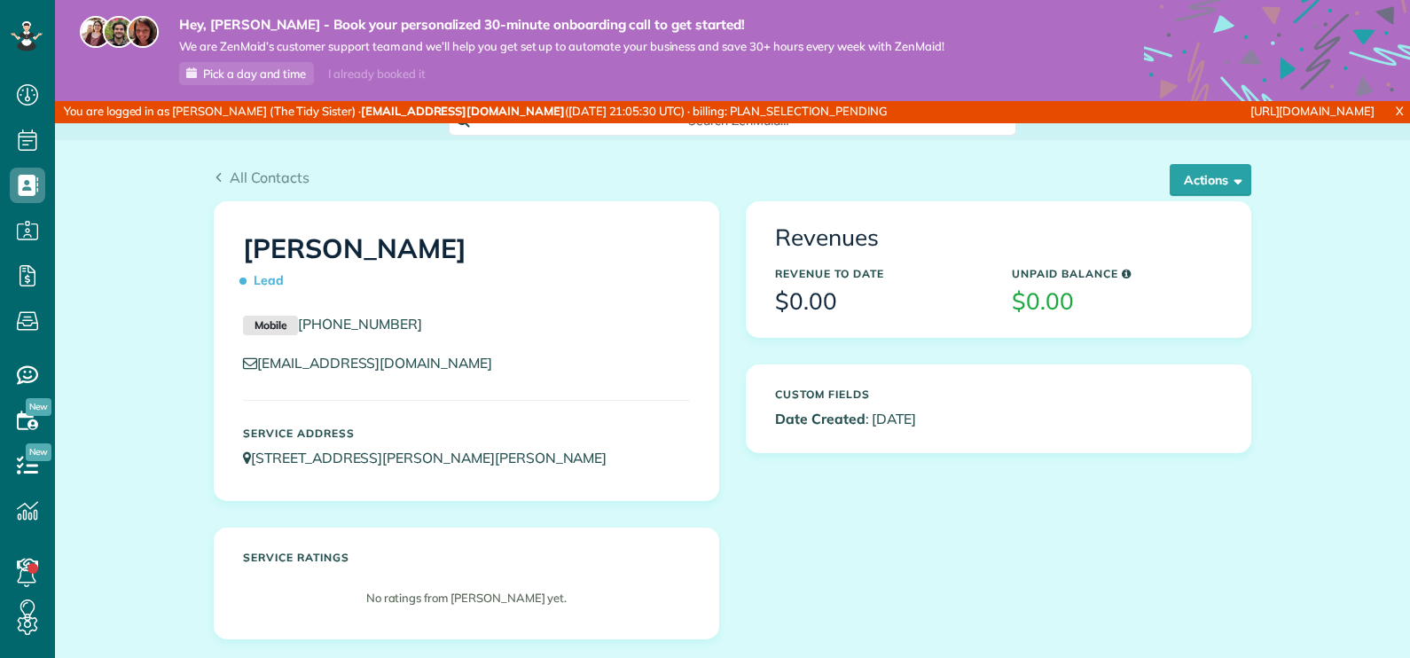
scroll to position [8, 8]
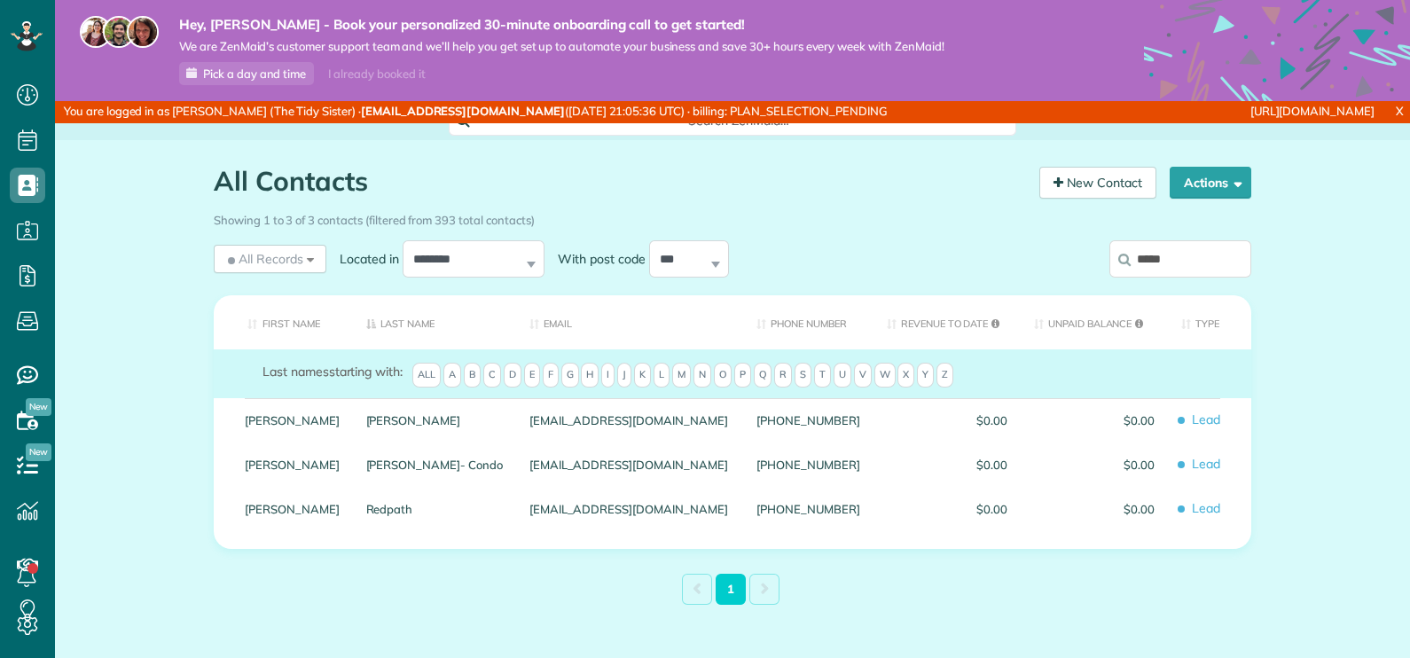
scroll to position [8, 8]
